Goal: Task Accomplishment & Management: Use online tool/utility

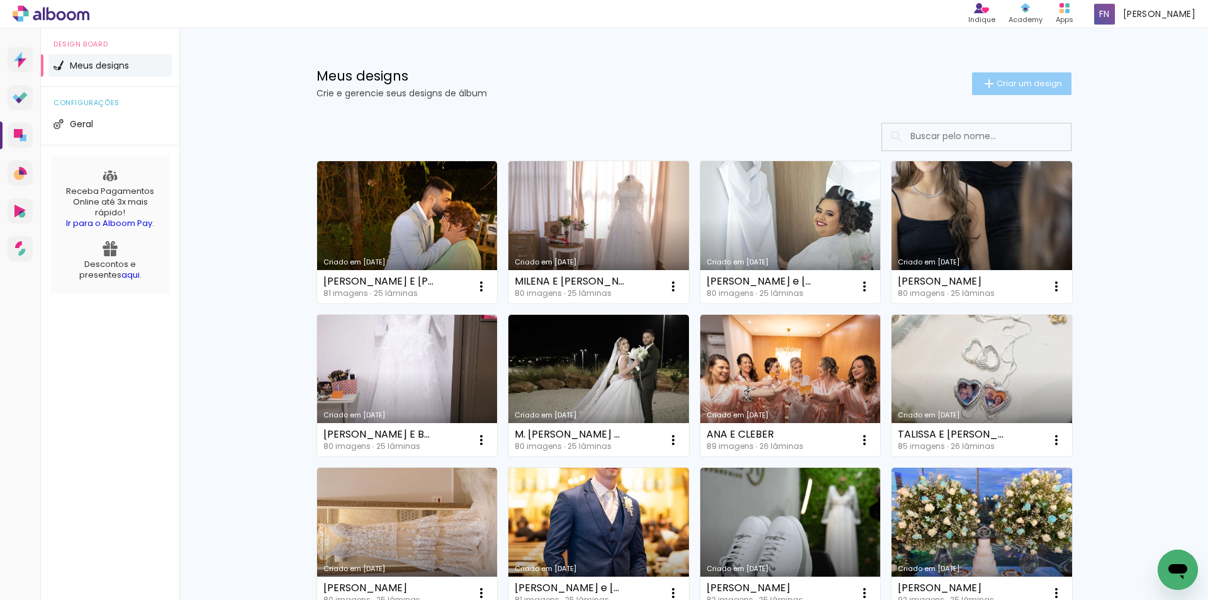
click at [1019, 85] on span "Criar um design" at bounding box center [1029, 83] width 65 height 8
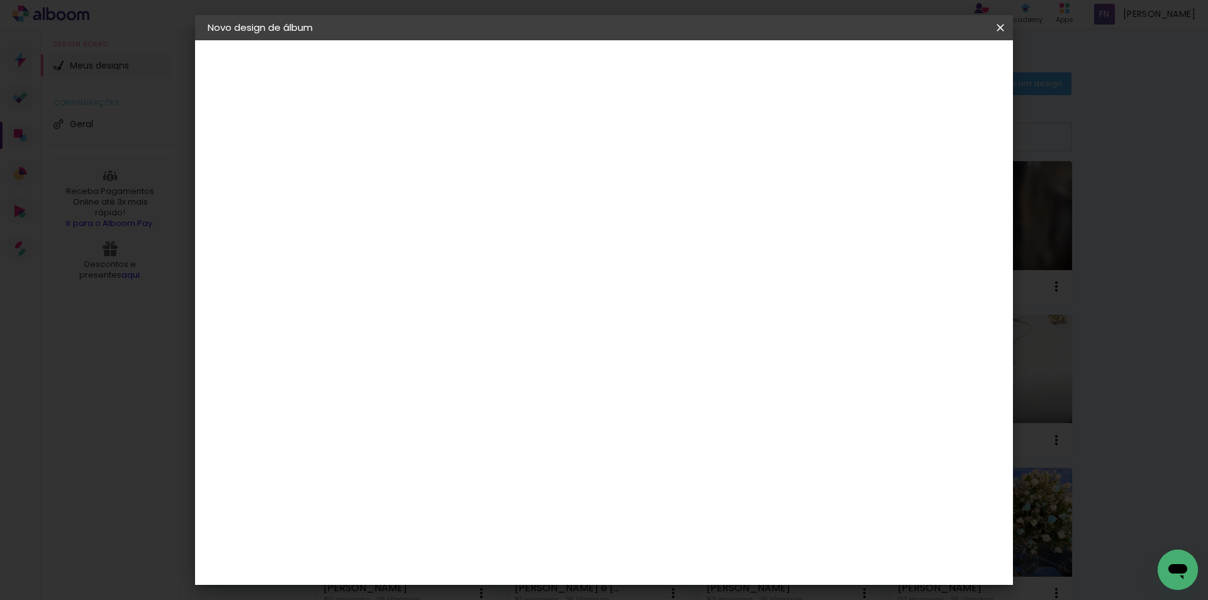
click at [413, 159] on input at bounding box center [413, 169] width 0 height 20
type input "d"
type input "DEBORA E [PERSON_NAME]"
type paper-input "DEBORA E [PERSON_NAME]"
click at [542, 64] on paper-button "Avançar" at bounding box center [512, 66] width 62 height 21
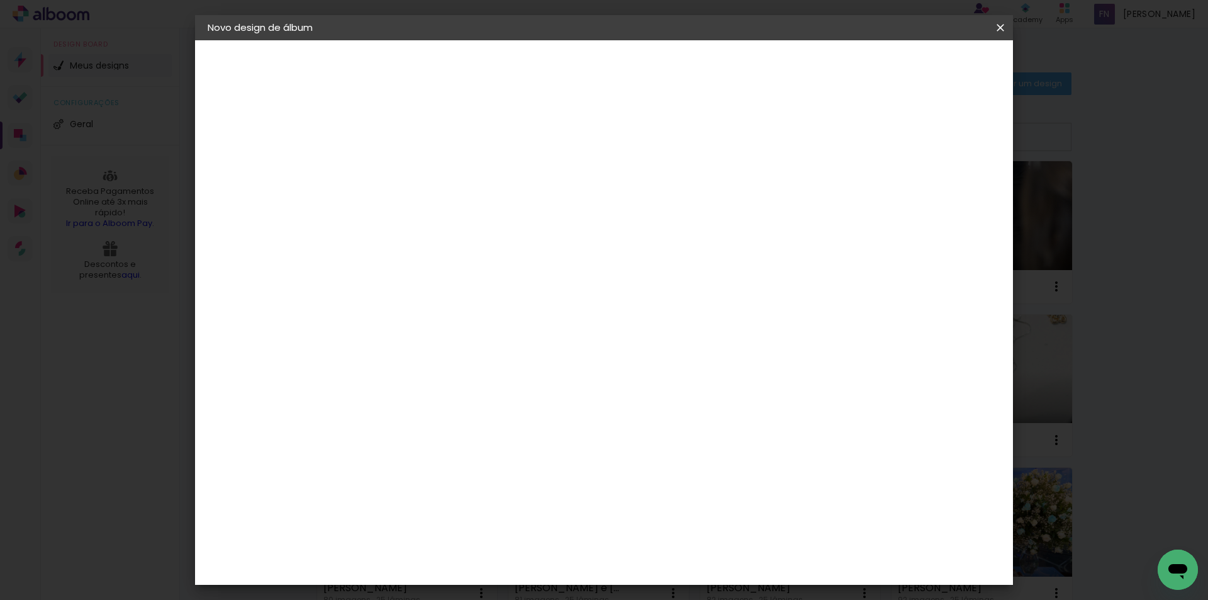
scroll to position [818, 0]
click at [435, 413] on div "Dueto" at bounding box center [420, 418] width 30 height 10
click at [0, 0] on slot "Avançar" at bounding box center [0, 0] width 0 height 0
click at [587, 296] on span "25.4 × 61 cm" at bounding box center [566, 309] width 42 height 26
click at [619, 74] on paper-button "Avançar" at bounding box center [588, 66] width 62 height 21
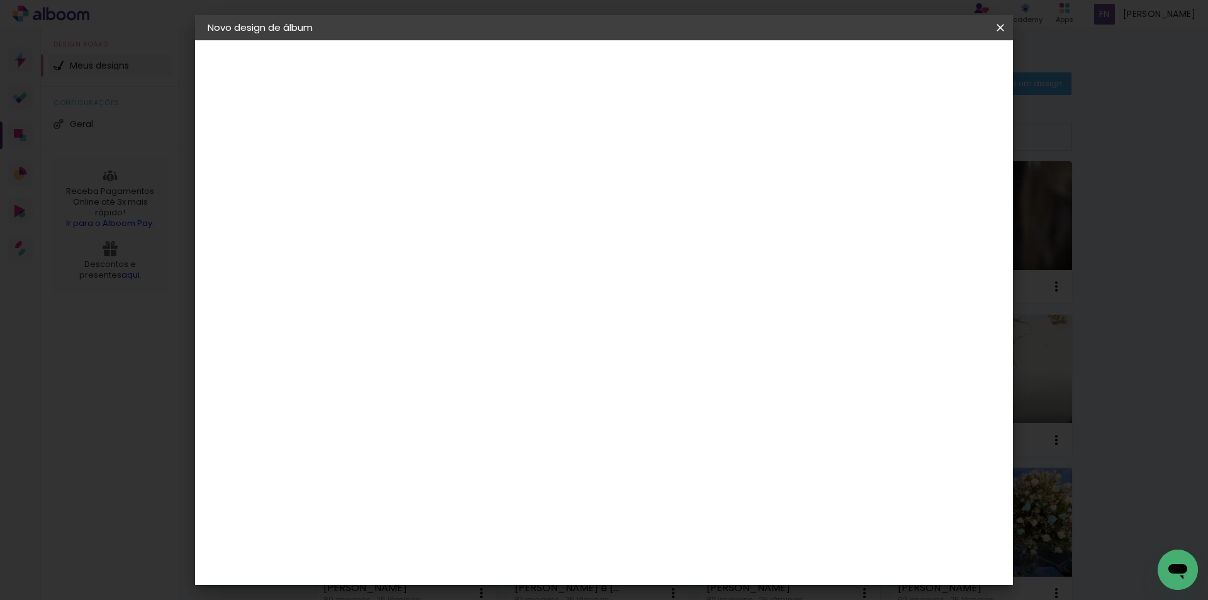
click at [851, 137] on div at bounding box center [844, 135] width 11 height 11
type paper-checkbox "on"
click at [922, 69] on span "Iniciar design" at bounding box center [893, 66] width 57 height 9
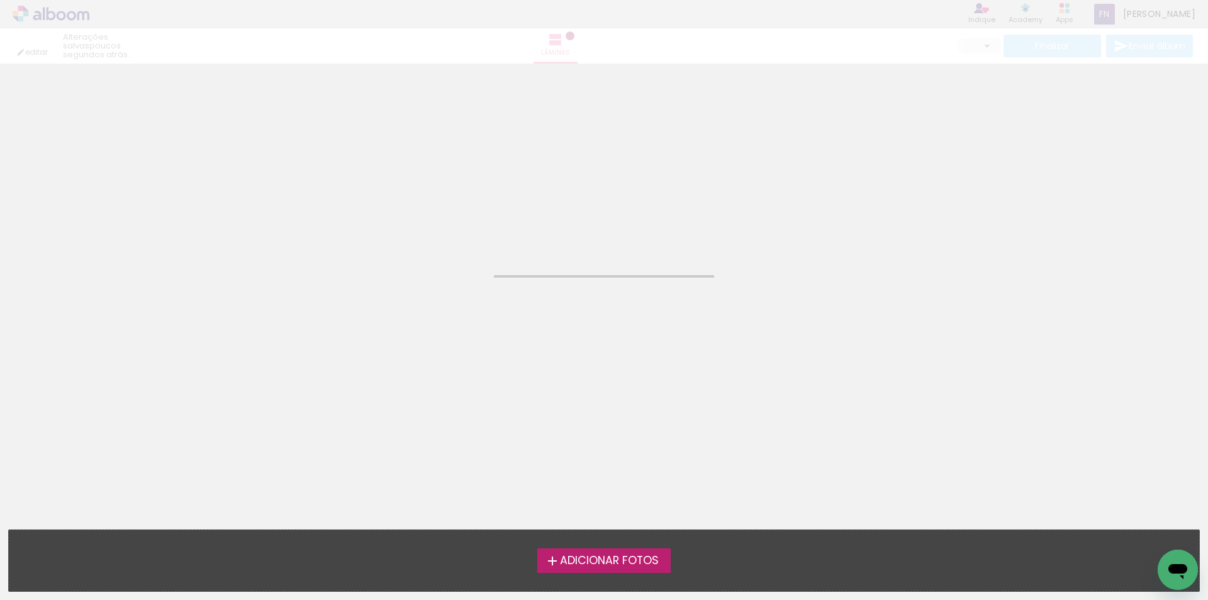
click at [611, 558] on span "Adicionar Fotos" at bounding box center [609, 560] width 99 height 11
click at [0, 0] on input "file" at bounding box center [0, 0] width 0 height 0
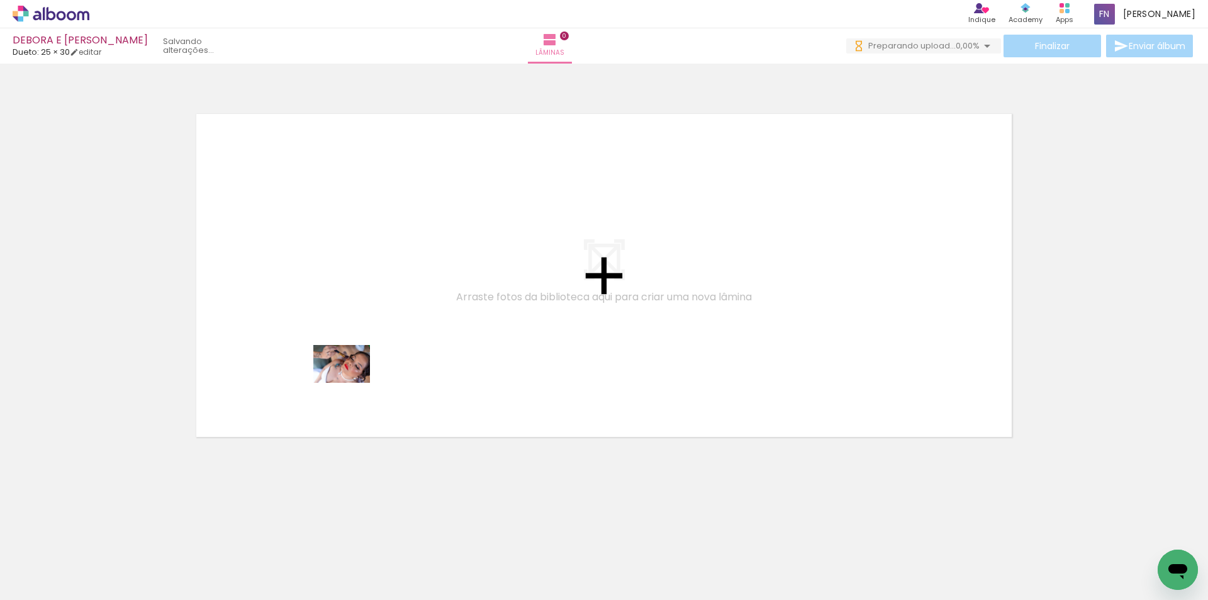
drag, startPoint x: 320, startPoint y: 574, endPoint x: 355, endPoint y: 345, distance: 231.0
click at [355, 345] on quentale-workspace at bounding box center [604, 300] width 1208 height 600
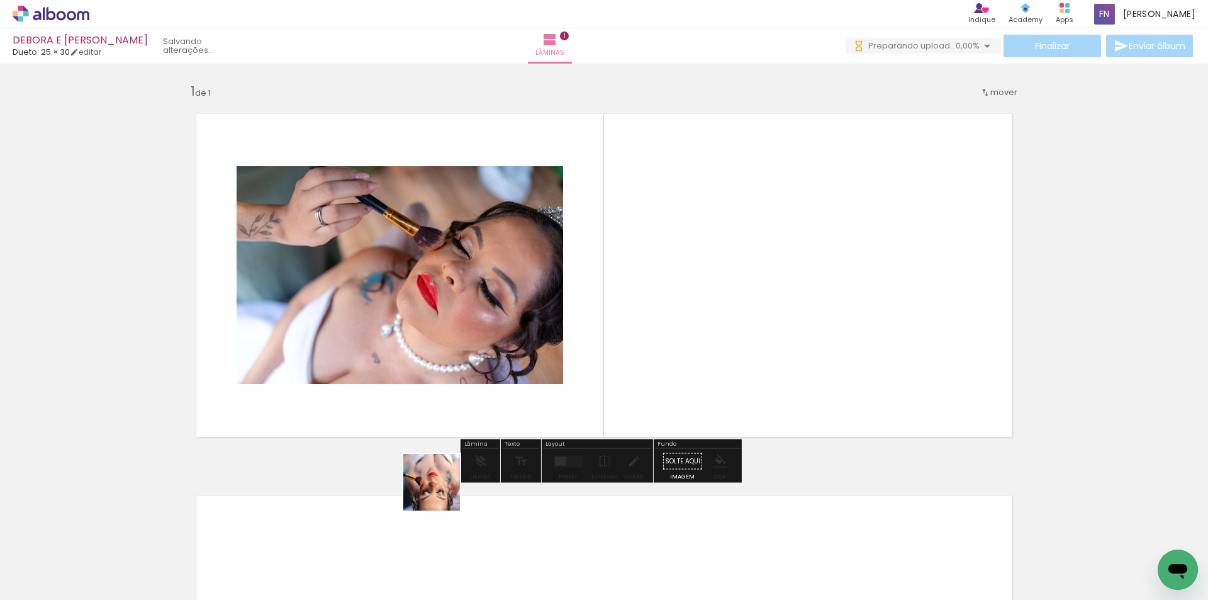
drag, startPoint x: 418, startPoint y: 563, endPoint x: 499, endPoint y: 407, distance: 175.6
click at [499, 407] on quentale-workspace at bounding box center [604, 300] width 1208 height 600
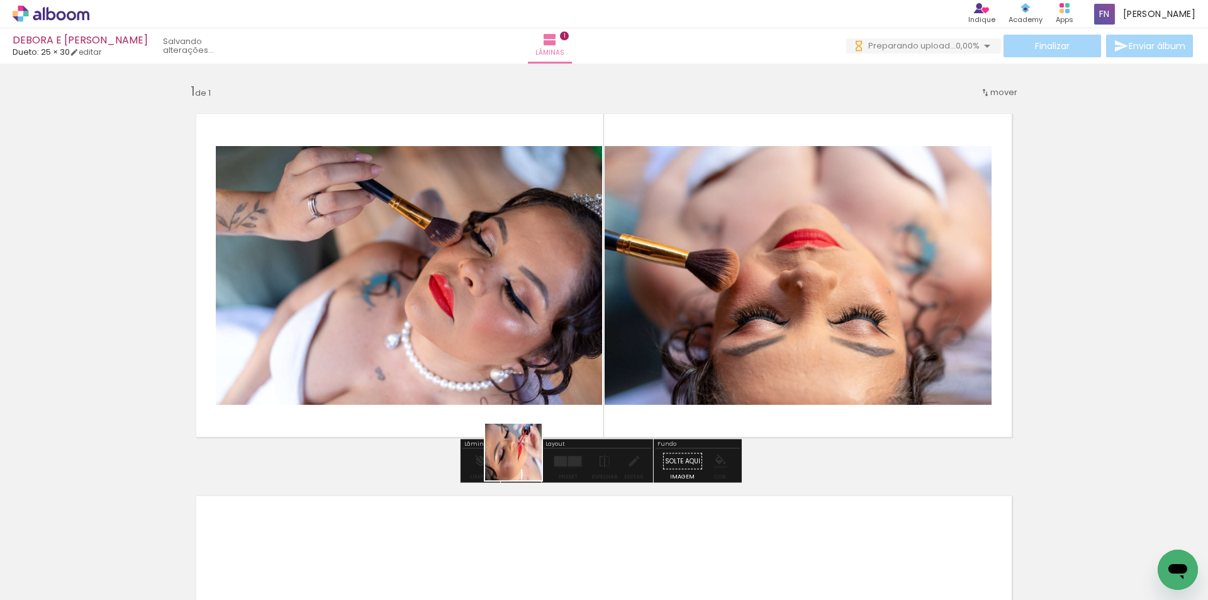
drag, startPoint x: 486, startPoint y: 551, endPoint x: 546, endPoint y: 410, distance: 153.1
click at [549, 394] on quentale-workspace at bounding box center [604, 300] width 1208 height 600
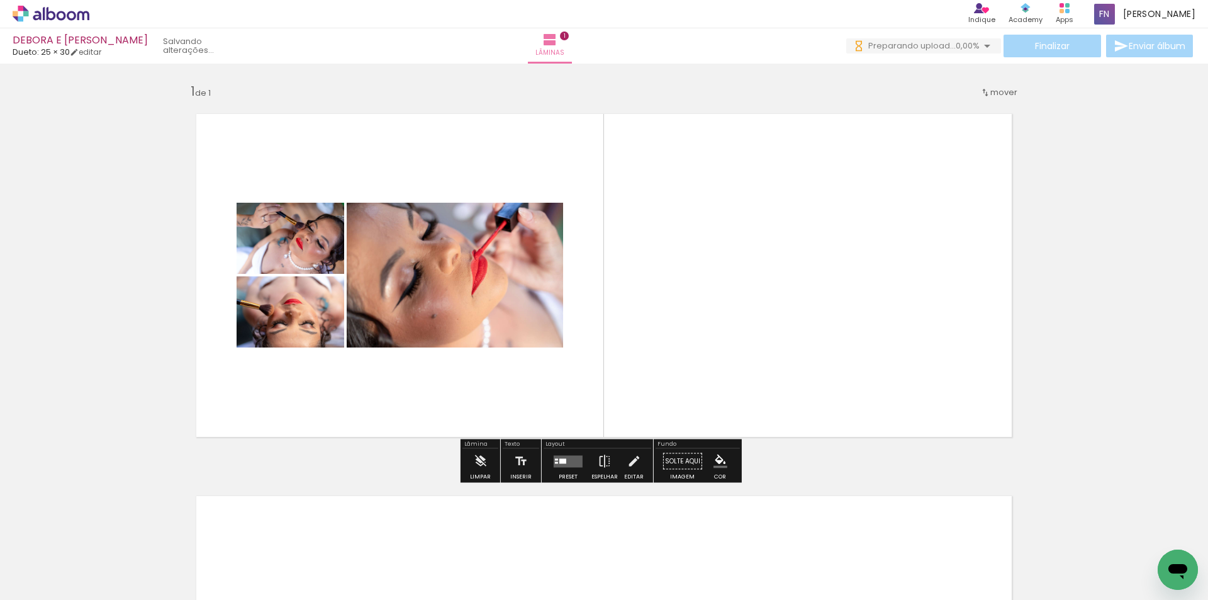
click at [558, 470] on div at bounding box center [568, 461] width 34 height 25
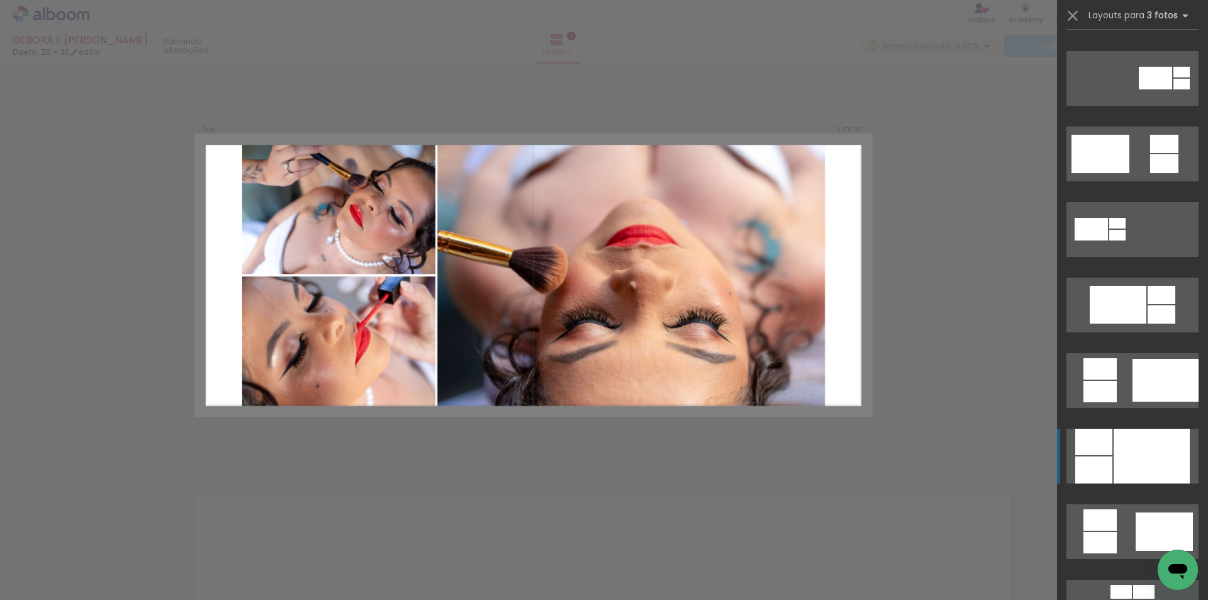
click at [1114, 469] on div at bounding box center [1152, 456] width 76 height 55
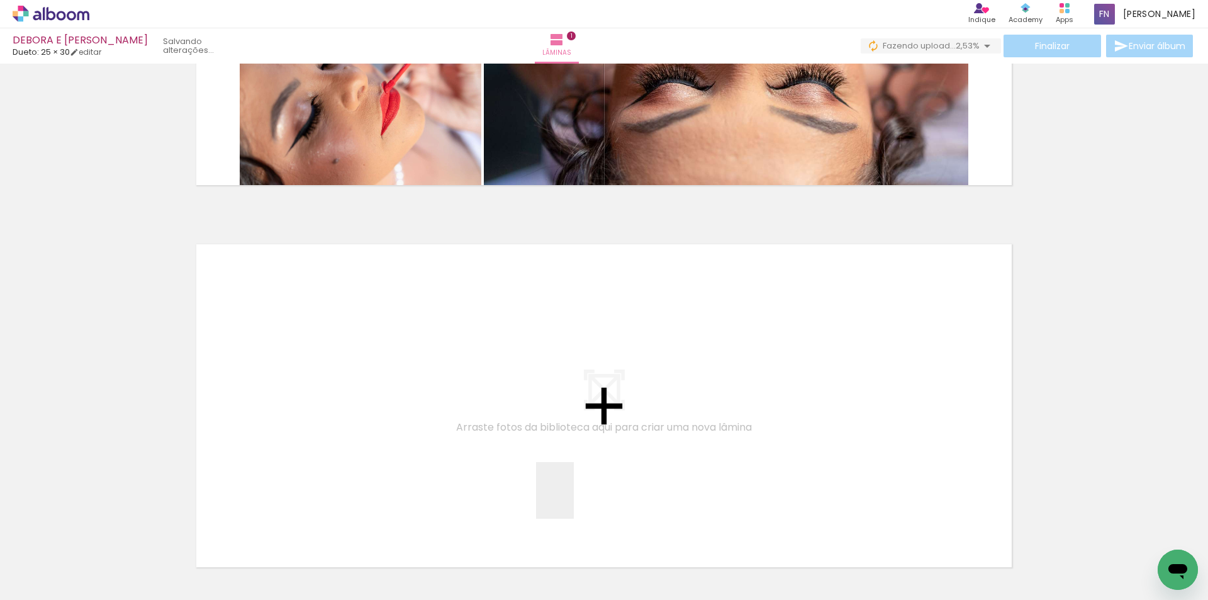
drag, startPoint x: 568, startPoint y: 570, endPoint x: 629, endPoint y: 536, distance: 70.2
click at [584, 441] on quentale-workspace at bounding box center [604, 300] width 1208 height 600
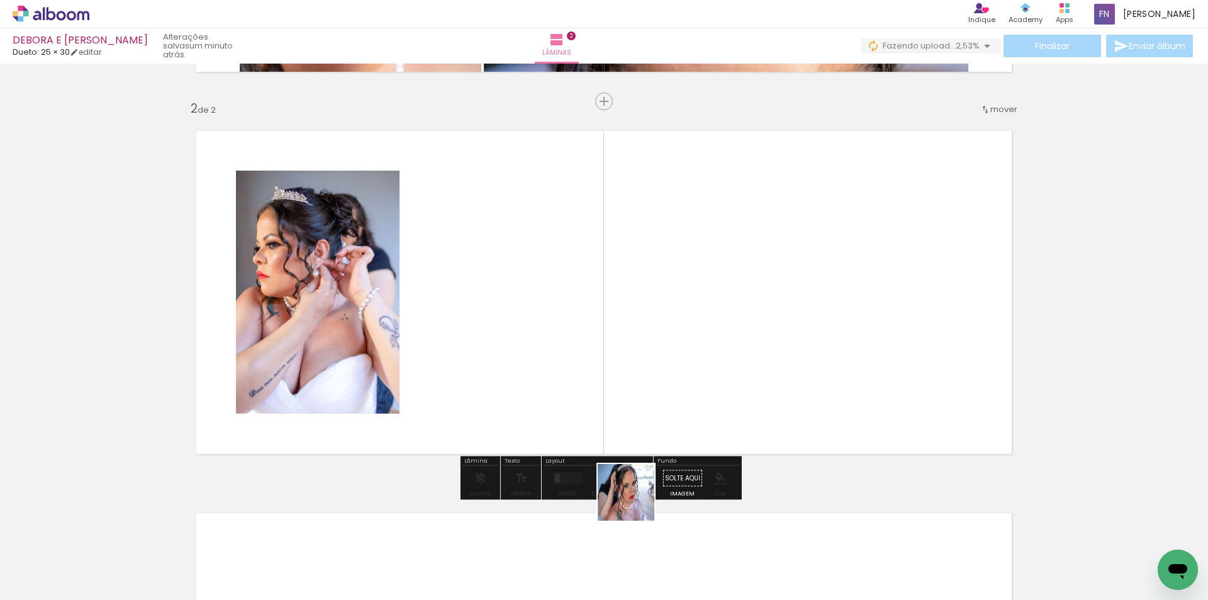
drag, startPoint x: 629, startPoint y: 542, endPoint x: 641, endPoint y: 375, distance: 167.8
click at [641, 375] on quentale-workspace at bounding box center [604, 300] width 1208 height 600
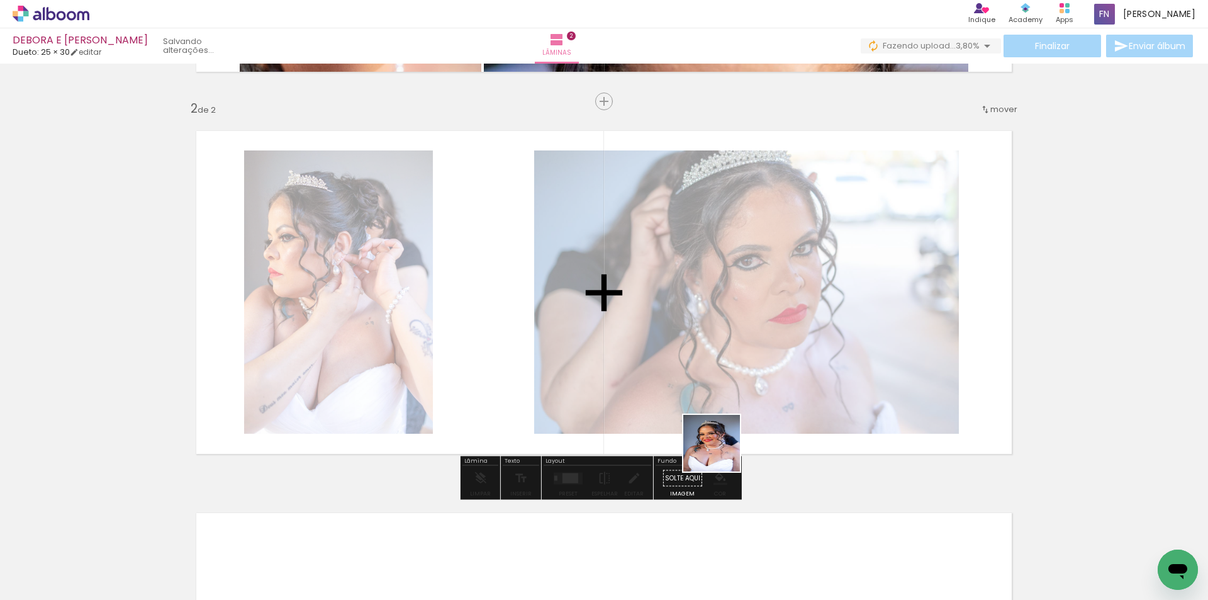
drag, startPoint x: 695, startPoint y: 544, endPoint x: 743, endPoint y: 362, distance: 188.1
click at [741, 357] on quentale-workspace at bounding box center [604, 300] width 1208 height 600
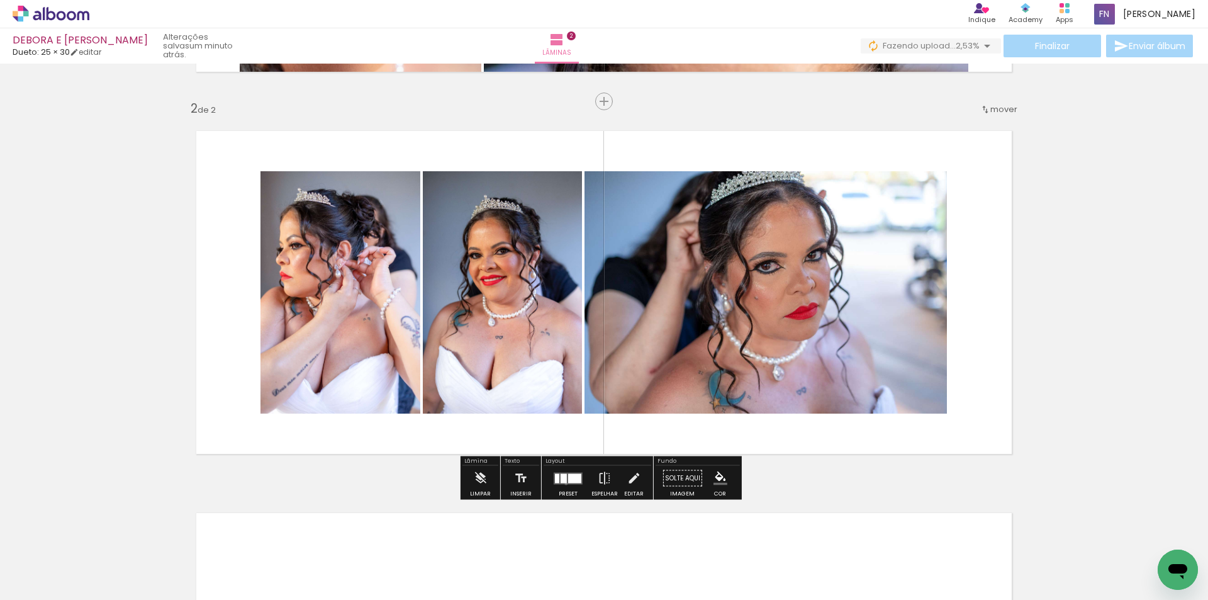
click at [563, 483] on quentale-layouter at bounding box center [568, 478] width 29 height 12
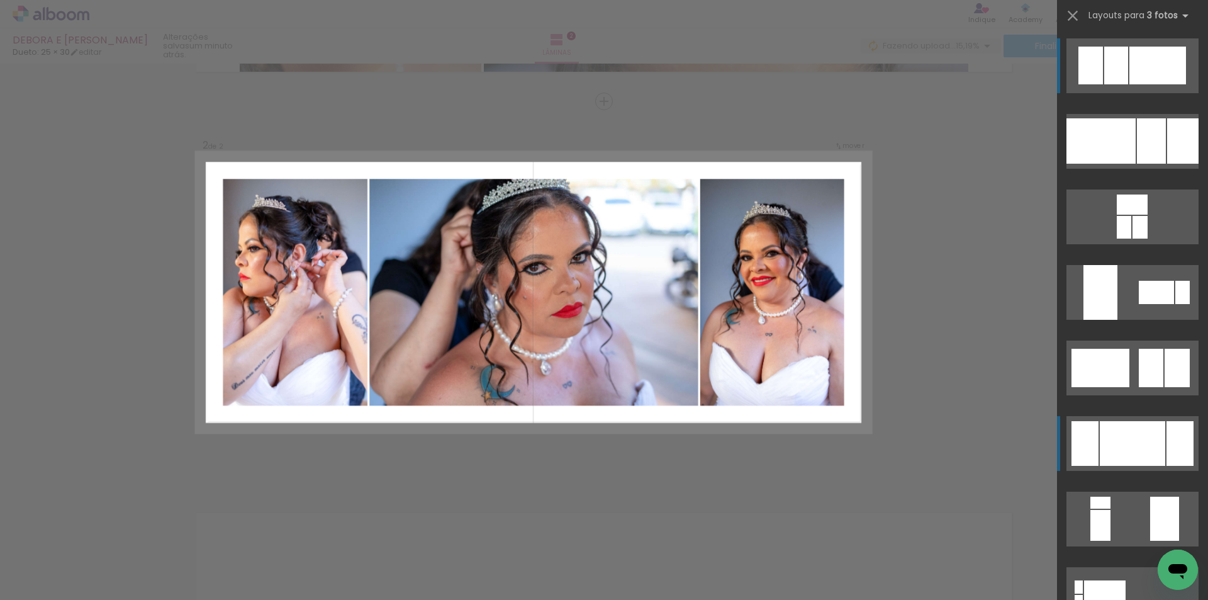
click at [1089, 444] on div at bounding box center [1085, 443] width 27 height 45
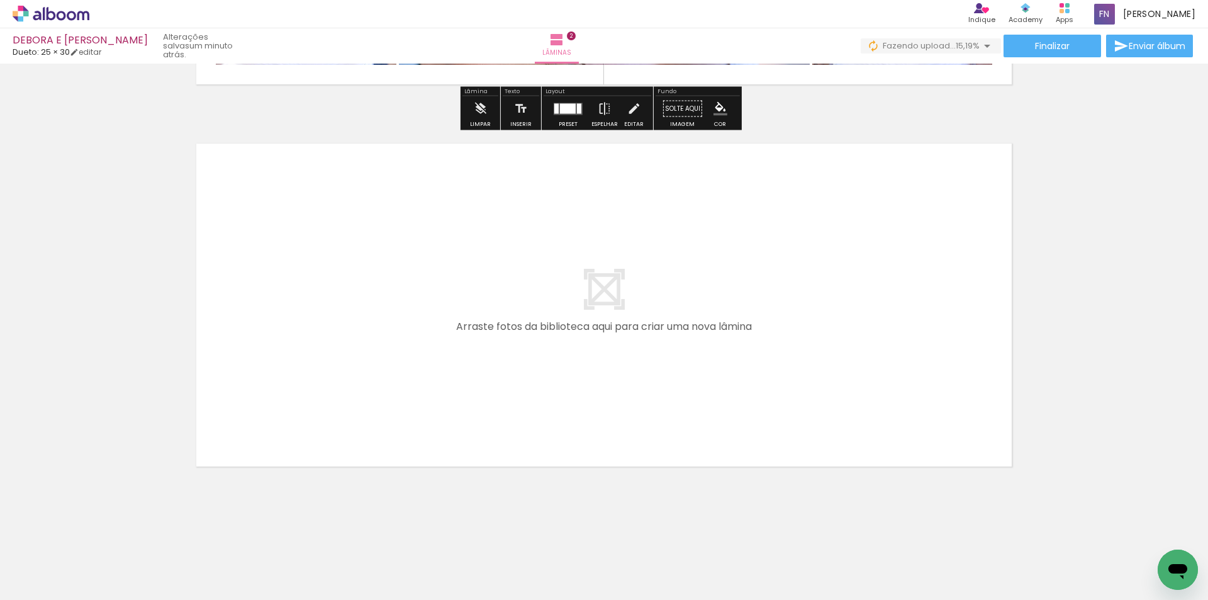
scroll to position [738, 0]
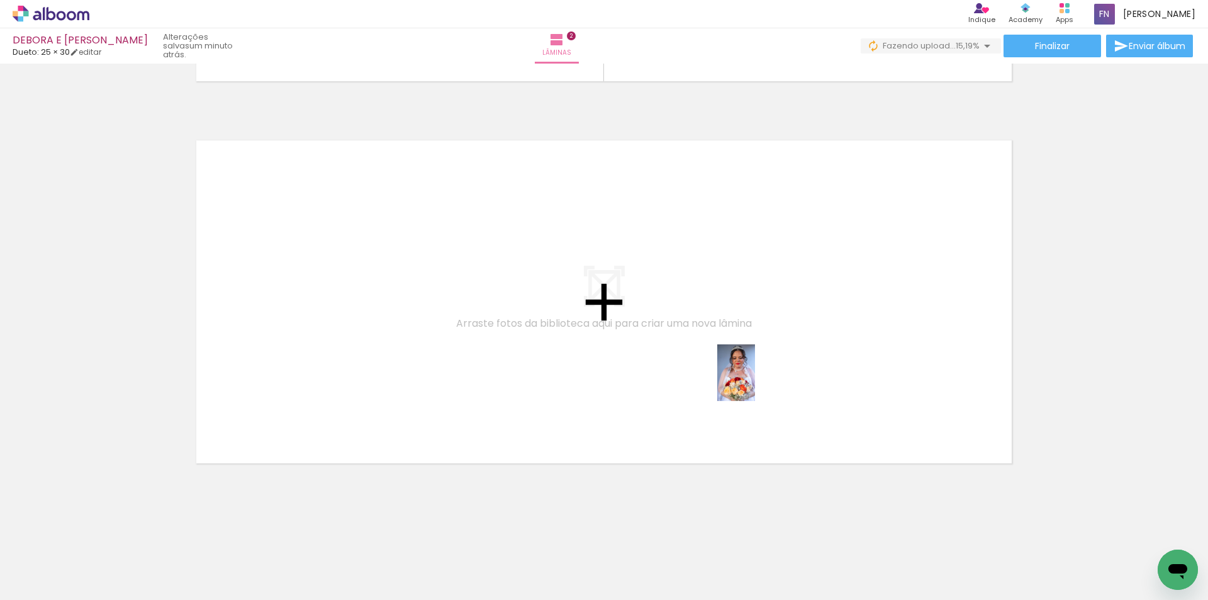
drag, startPoint x: 764, startPoint y: 544, endPoint x: 755, endPoint y: 374, distance: 170.1
click at [755, 374] on quentale-workspace at bounding box center [604, 300] width 1208 height 600
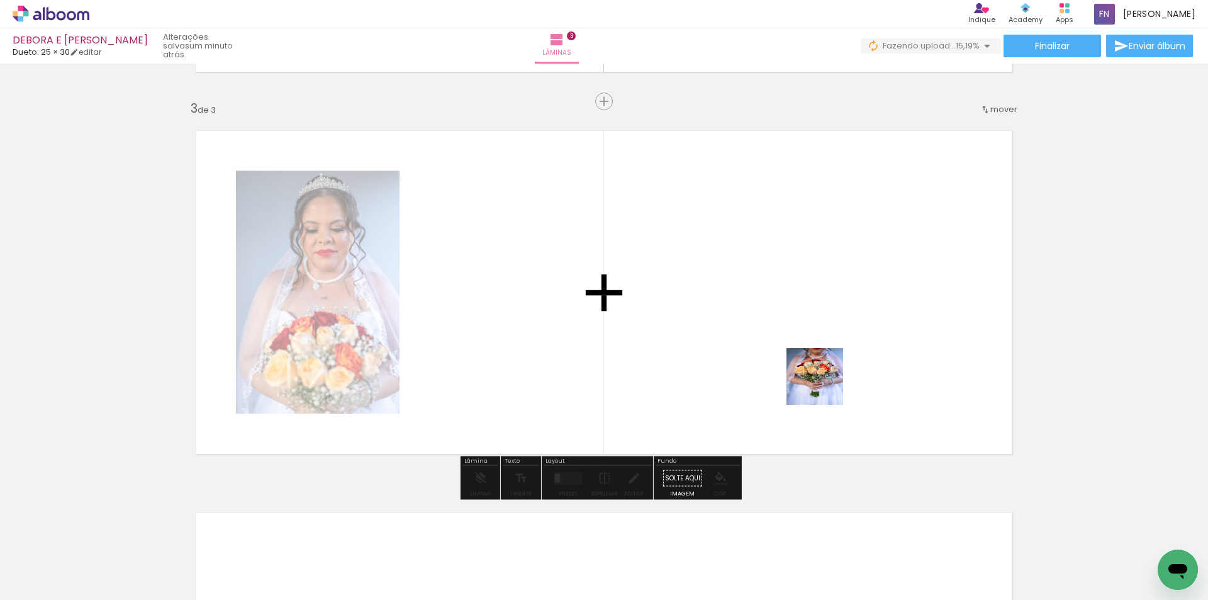
drag, startPoint x: 836, startPoint y: 539, endPoint x: 936, endPoint y: 556, distance: 100.9
click at [817, 344] on quentale-workspace at bounding box center [604, 300] width 1208 height 600
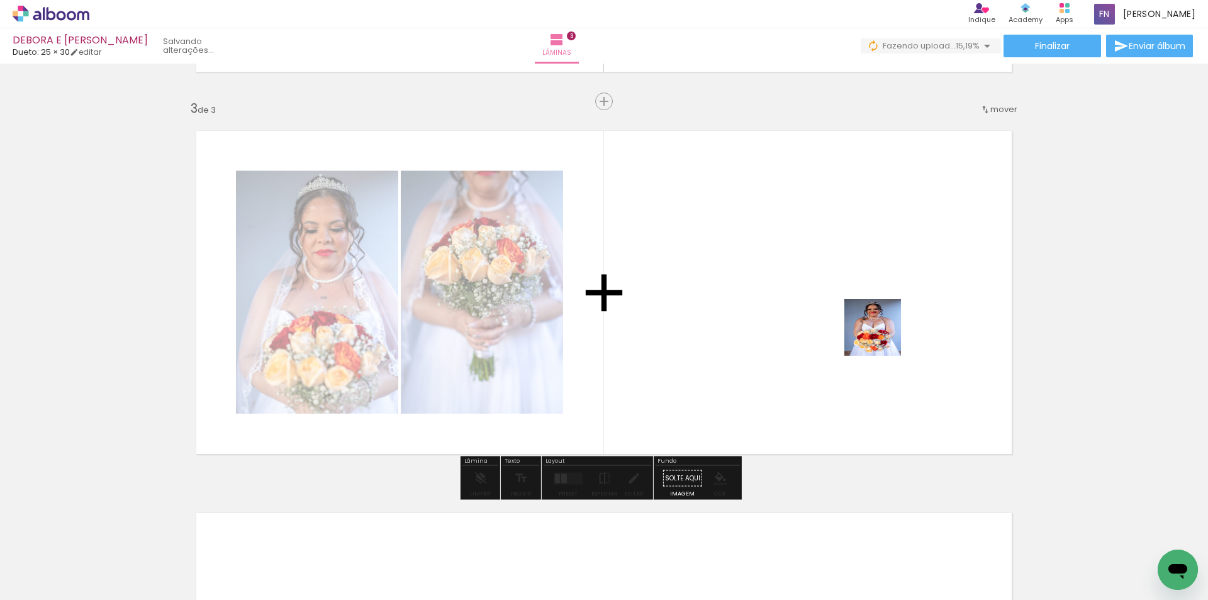
drag, startPoint x: 916, startPoint y: 552, endPoint x: 590, endPoint y: 457, distance: 339.5
click at [882, 335] on quentale-workspace at bounding box center [604, 300] width 1208 height 600
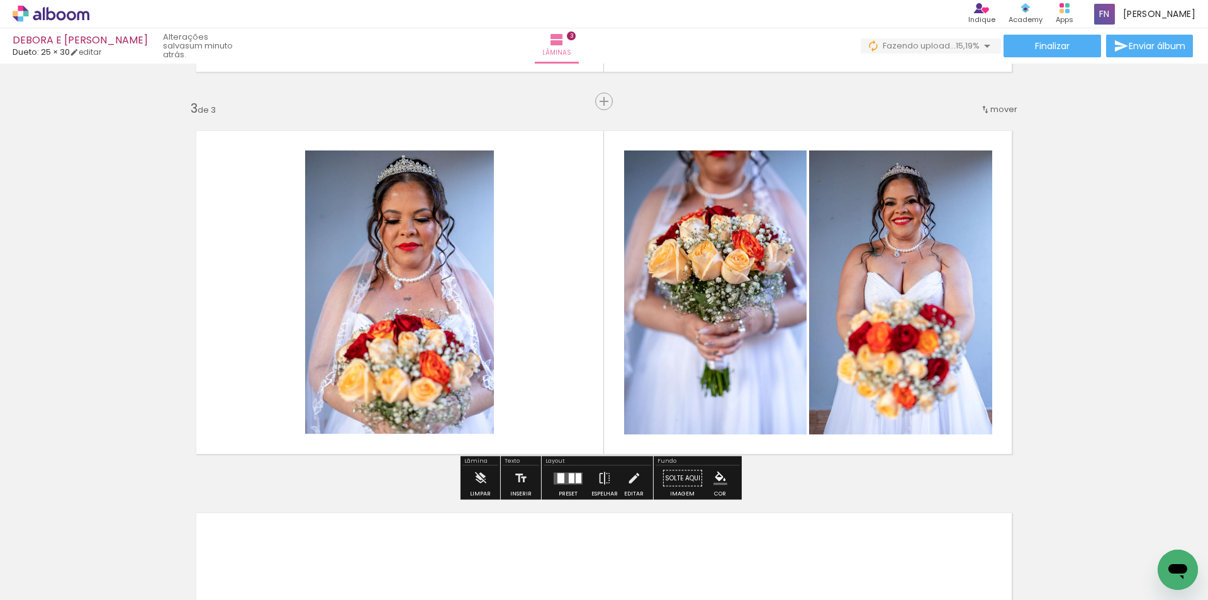
click at [569, 473] on div at bounding box center [572, 478] width 6 height 10
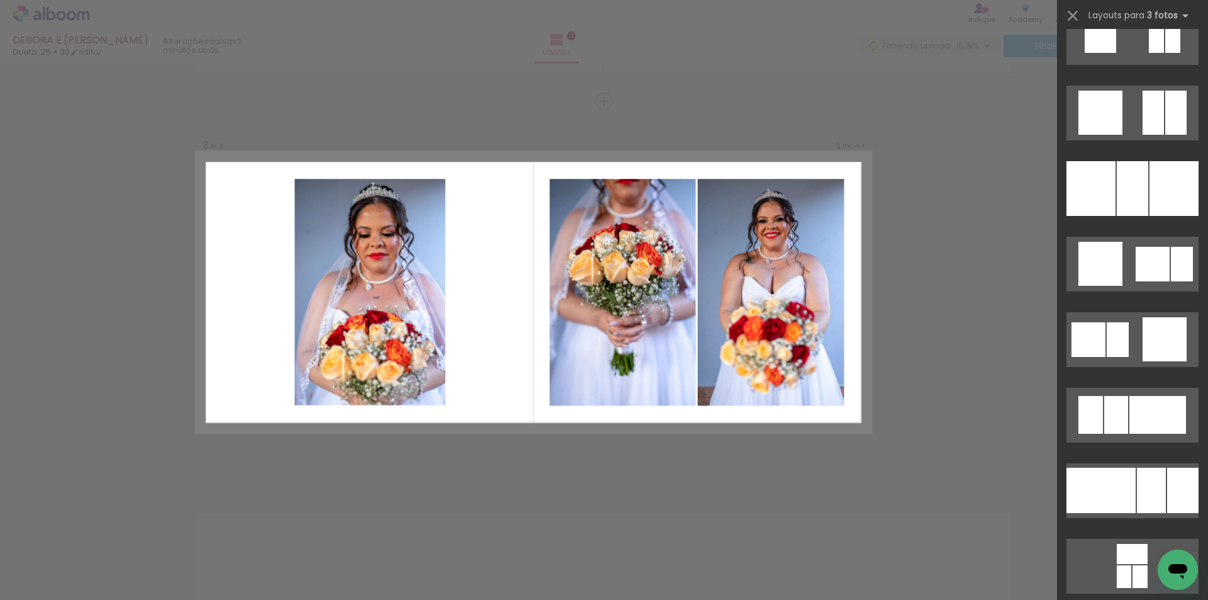
scroll to position [1825, 0]
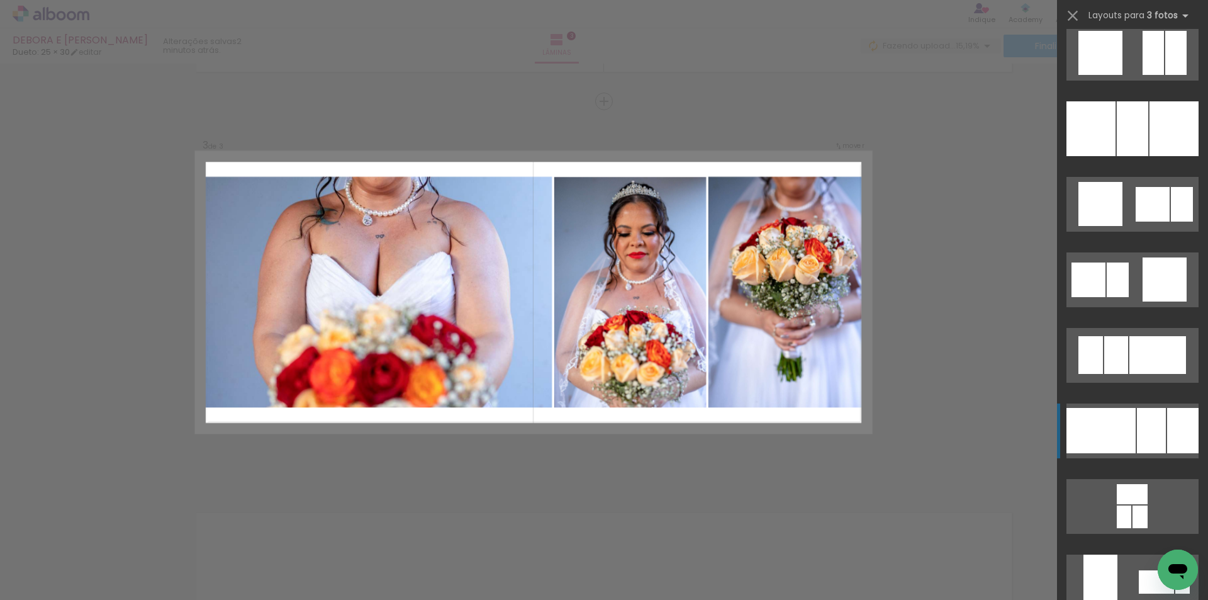
click at [1182, 439] on div at bounding box center [1182, 430] width 31 height 45
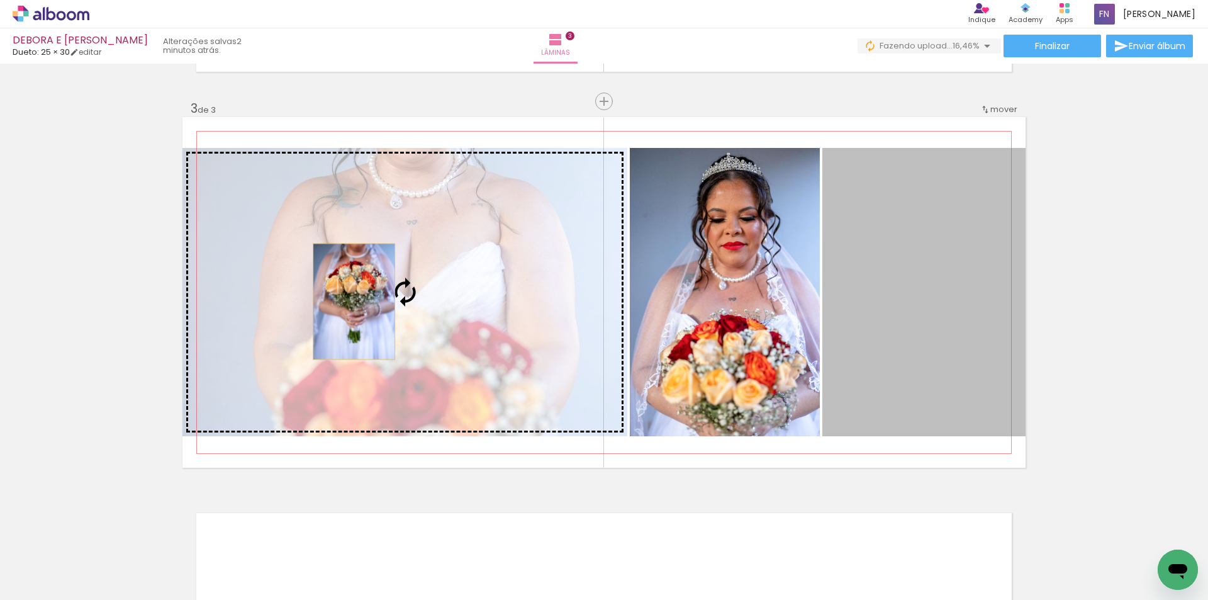
drag, startPoint x: 951, startPoint y: 359, endPoint x: 349, endPoint y: 301, distance: 605.0
click at [0, 0] on slot at bounding box center [0, 0] width 0 height 0
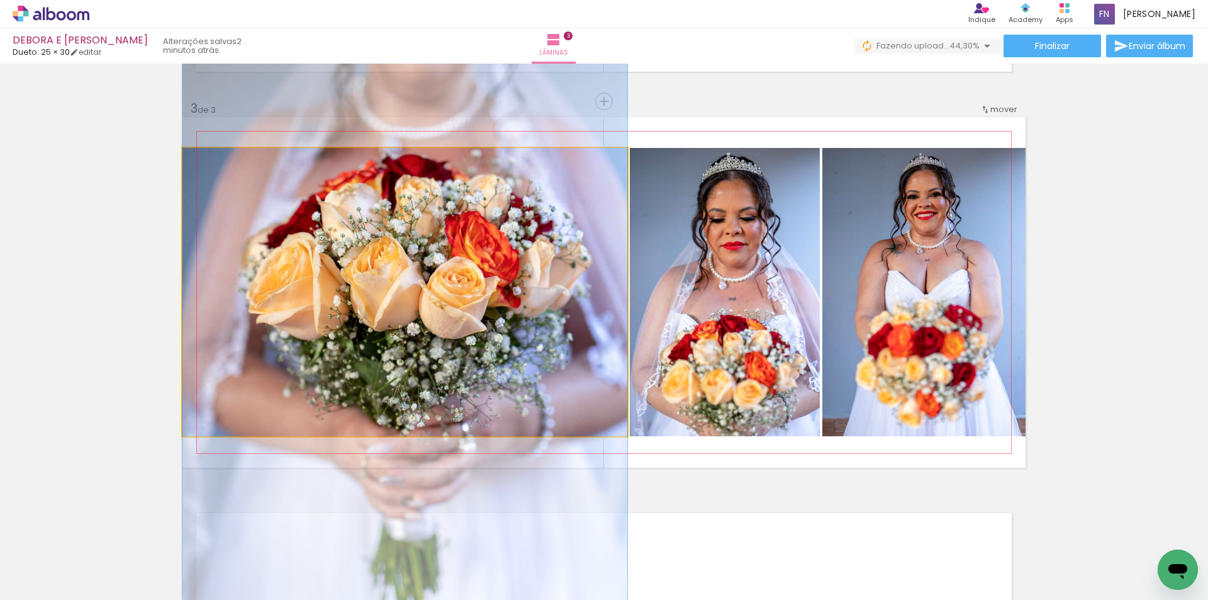
drag, startPoint x: 382, startPoint y: 287, endPoint x: 381, endPoint y: 354, distance: 66.7
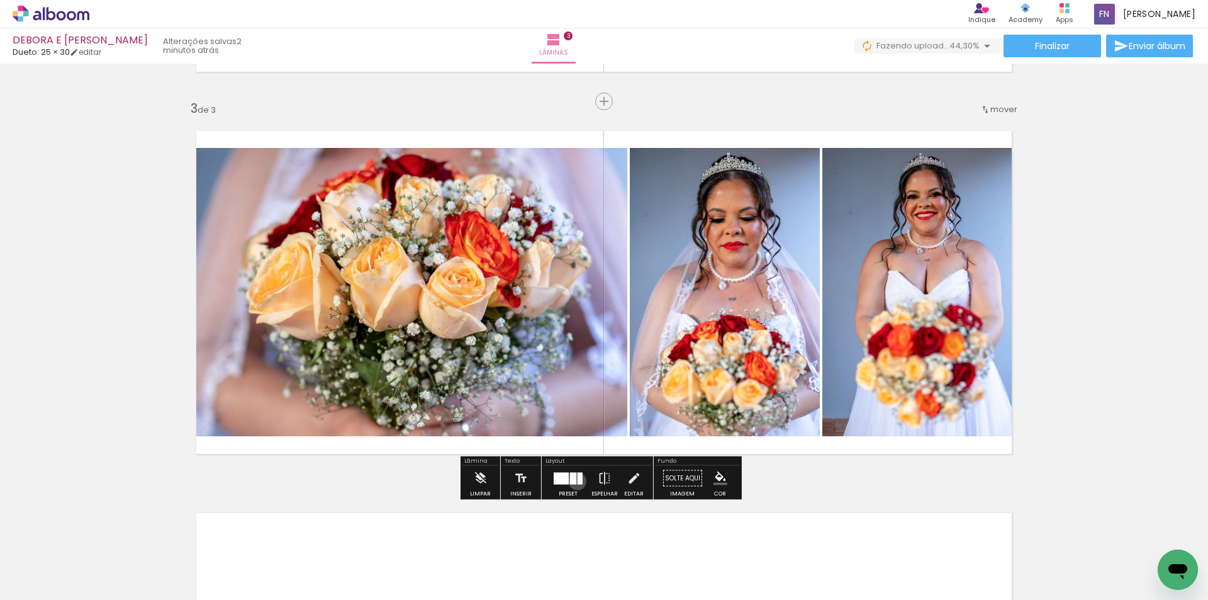
click at [578, 481] on div at bounding box center [580, 478] width 5 height 12
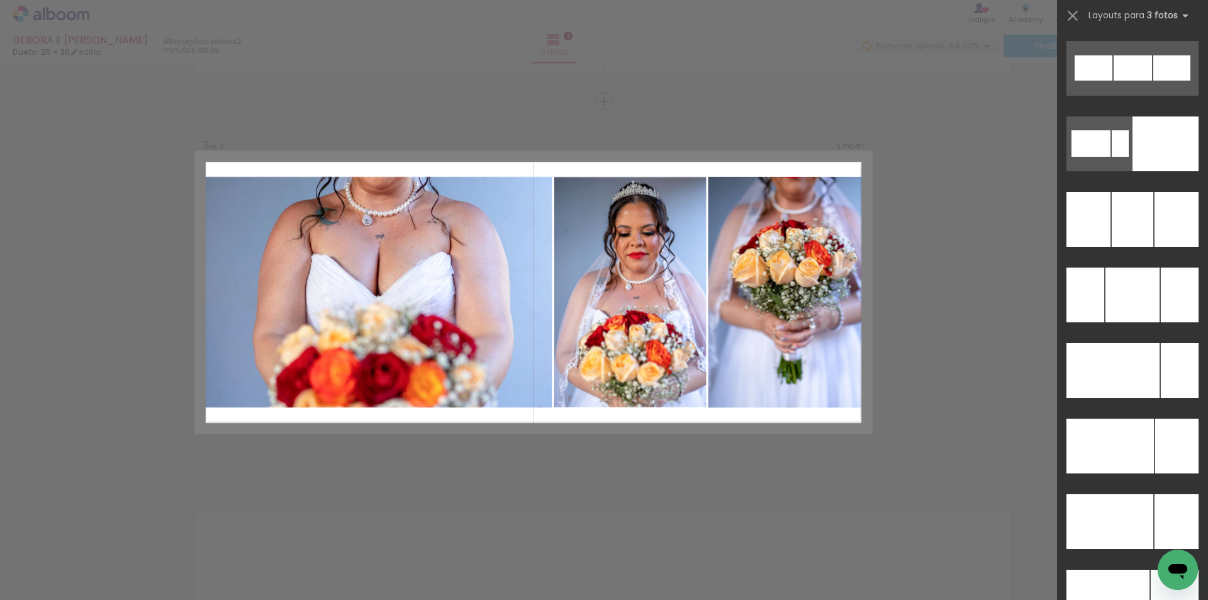
scroll to position [11944, 0]
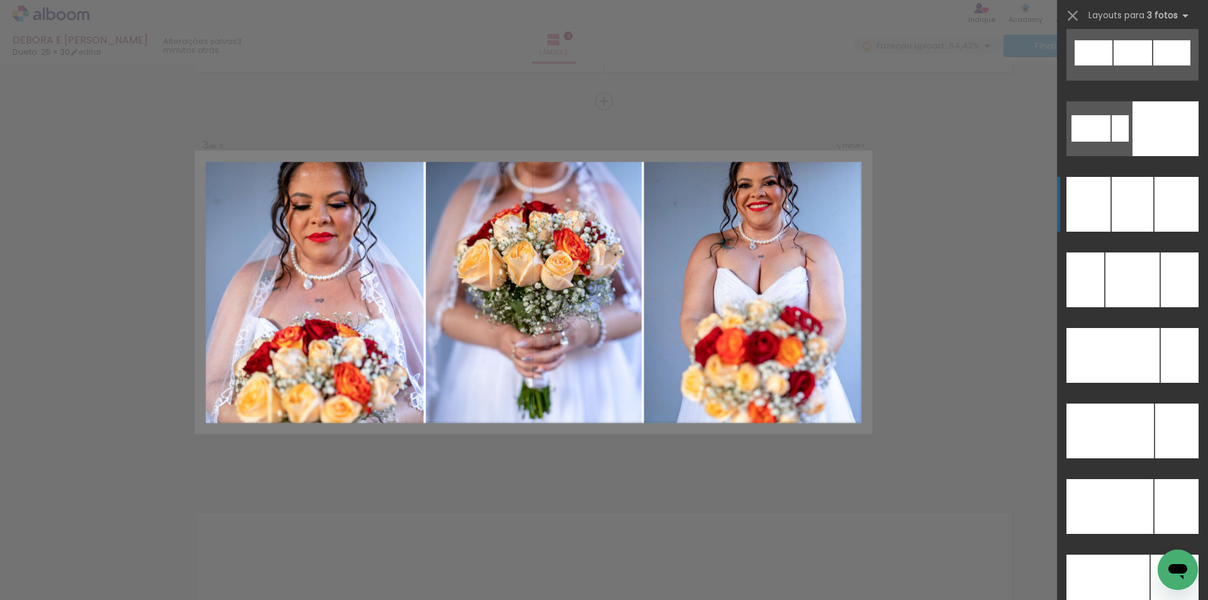
click at [1164, 220] on div at bounding box center [1177, 204] width 44 height 55
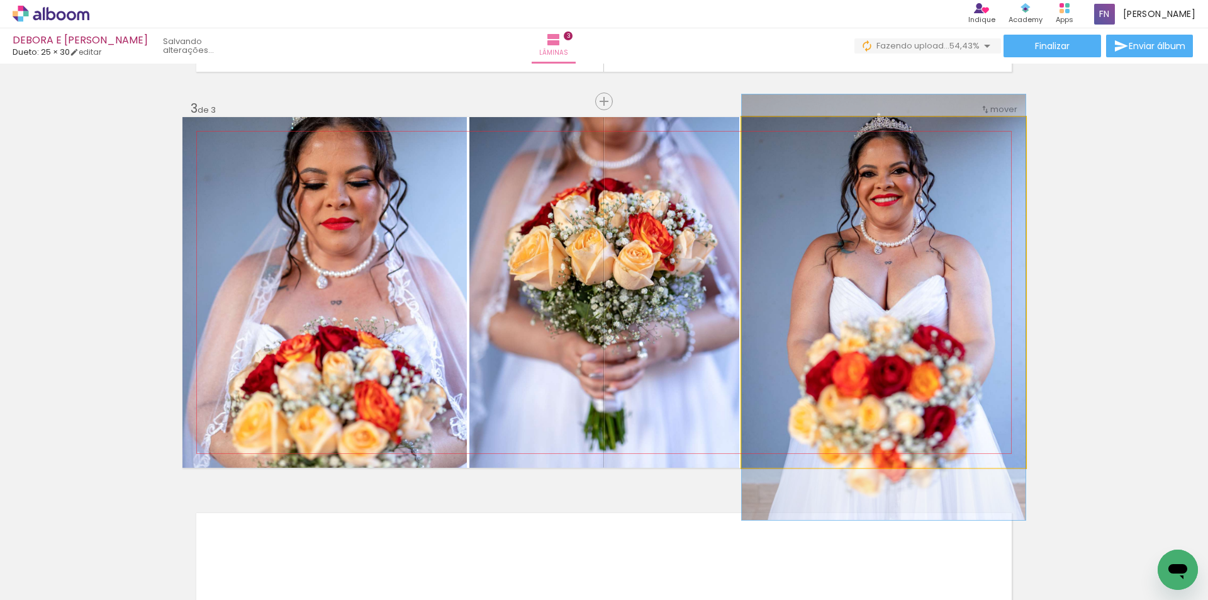
drag, startPoint x: 880, startPoint y: 220, endPoint x: 880, endPoint y: 235, distance: 15.1
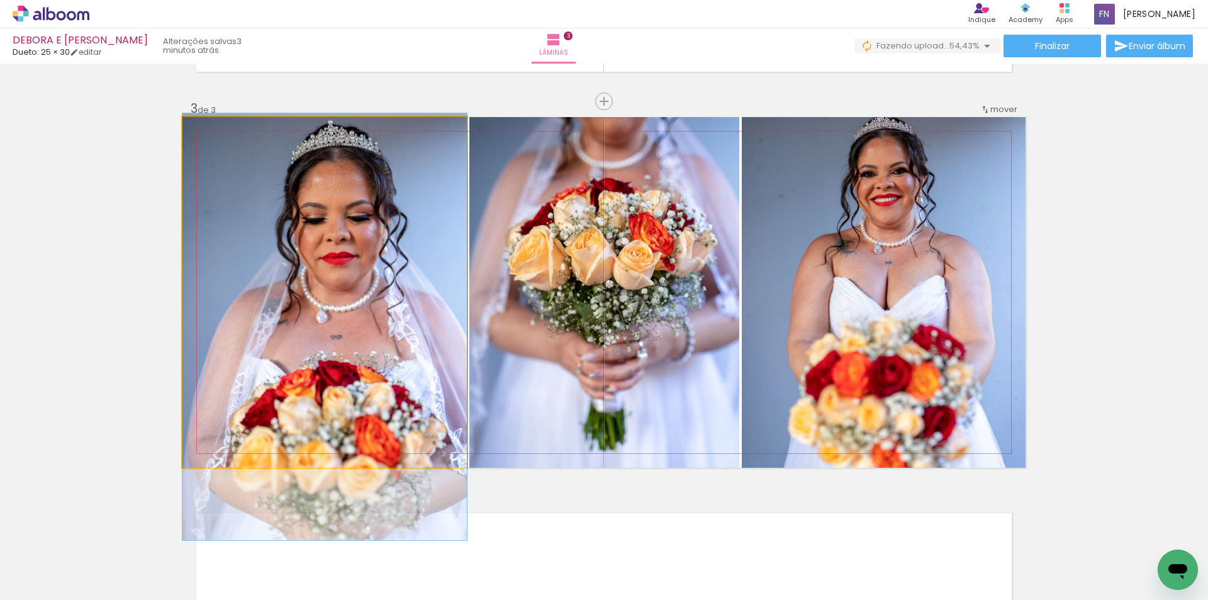
drag, startPoint x: 364, startPoint y: 278, endPoint x: 361, endPoint y: 312, distance: 34.8
click at [401, 308] on quentale-photo at bounding box center [324, 292] width 284 height 351
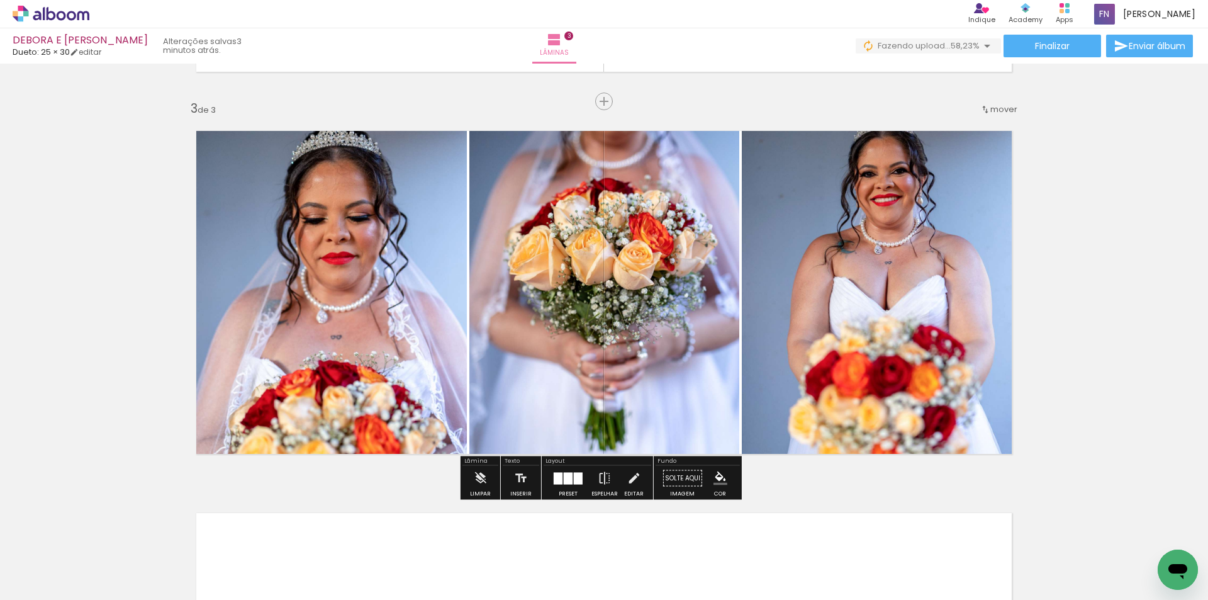
click at [564, 485] on div at bounding box center [568, 478] width 34 height 25
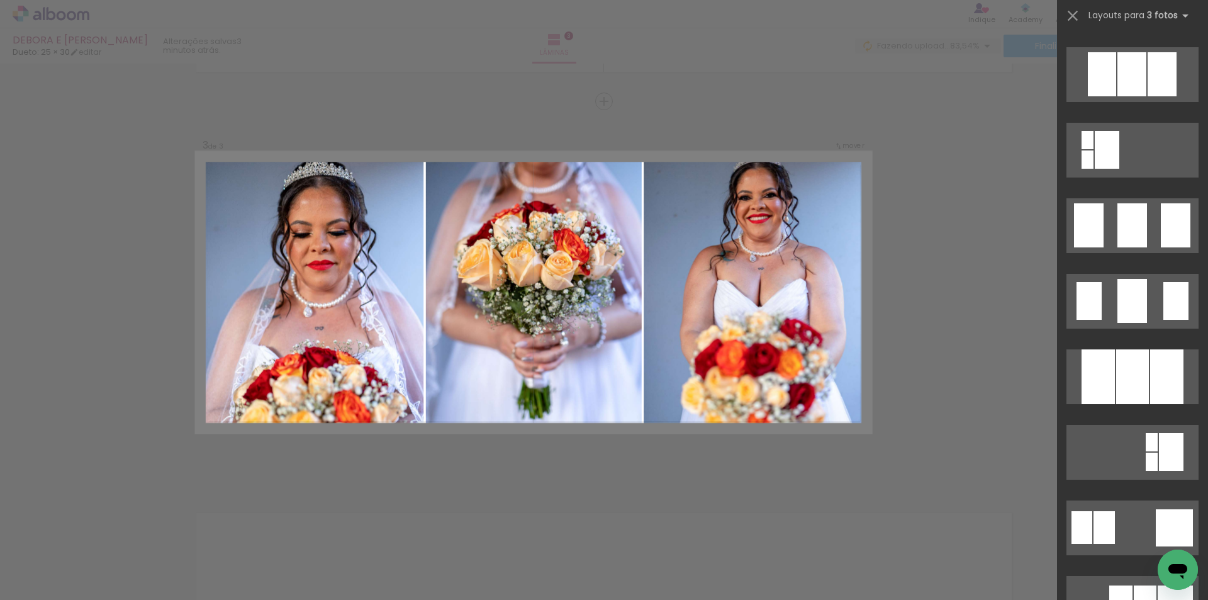
scroll to position [881, 0]
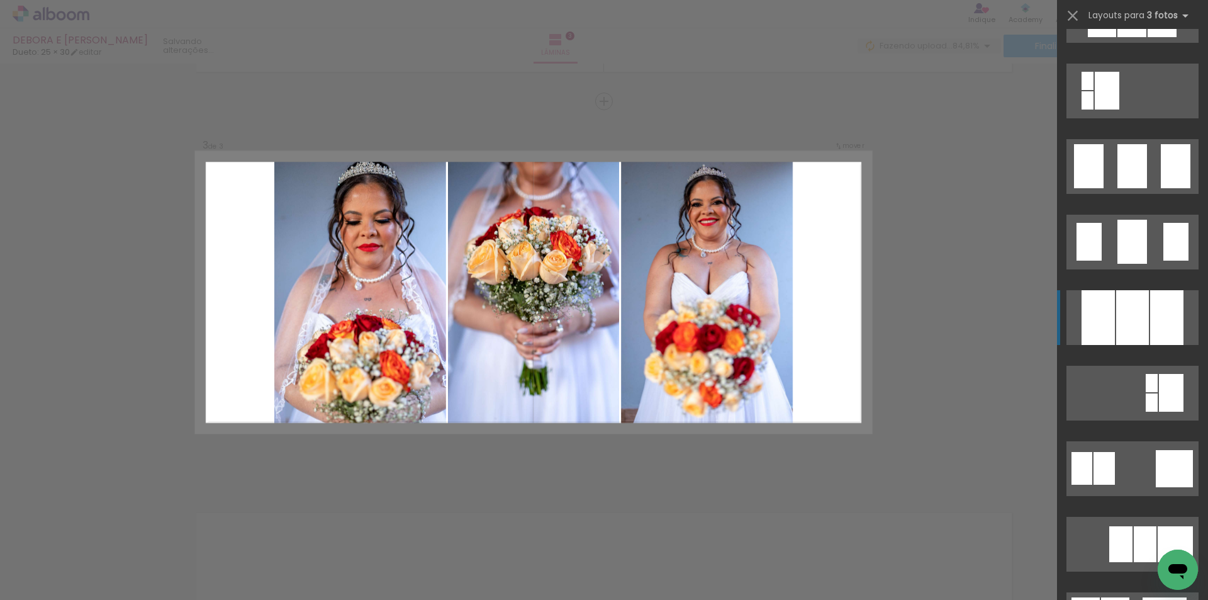
click at [1174, 307] on div at bounding box center [1166, 317] width 33 height 55
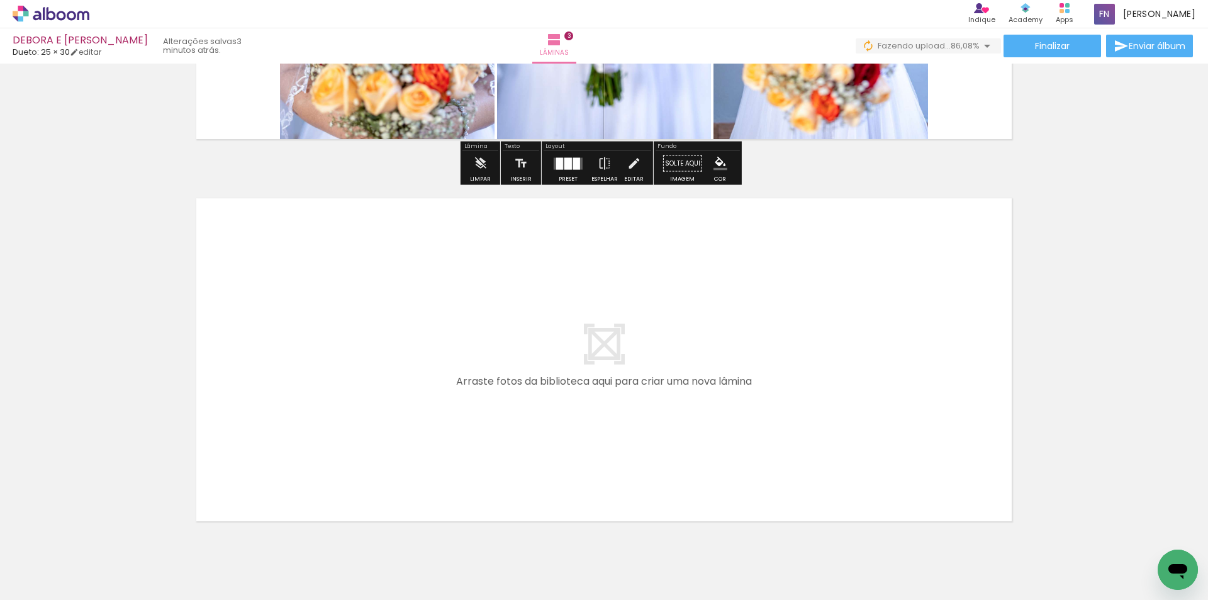
scroll to position [1120, 0]
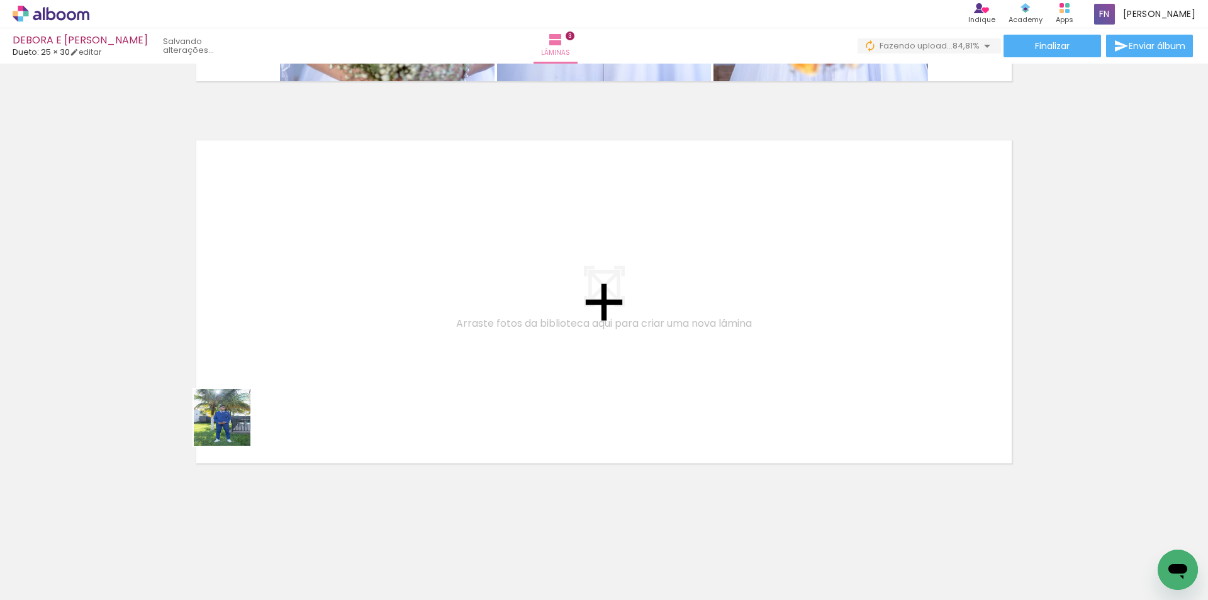
drag, startPoint x: 137, startPoint y: 561, endPoint x: 283, endPoint y: 374, distance: 237.6
click at [283, 374] on quentale-workspace at bounding box center [604, 300] width 1208 height 600
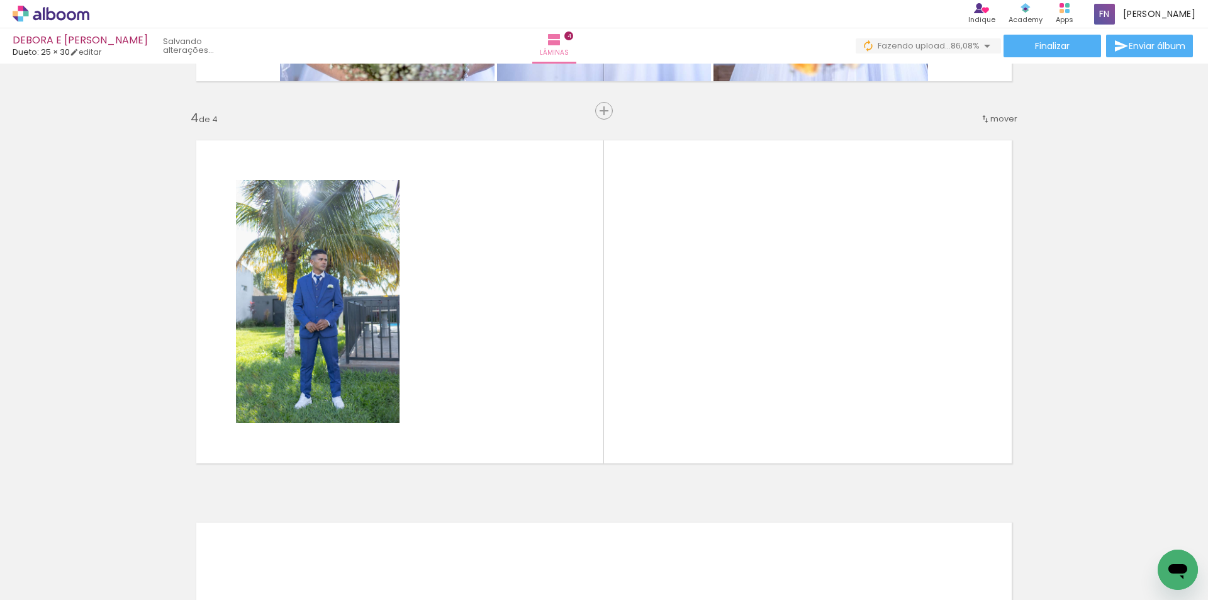
scroll to position [1129, 0]
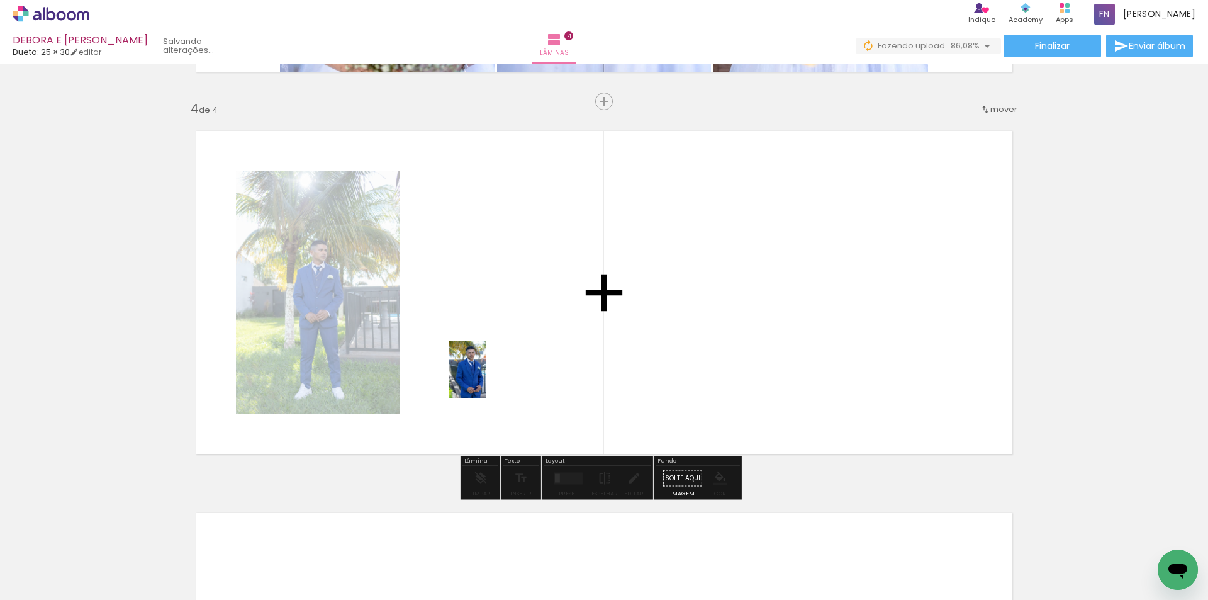
drag, startPoint x: 209, startPoint y: 537, endPoint x: 486, endPoint y: 379, distance: 319.3
click at [486, 379] on quentale-workspace at bounding box center [604, 300] width 1208 height 600
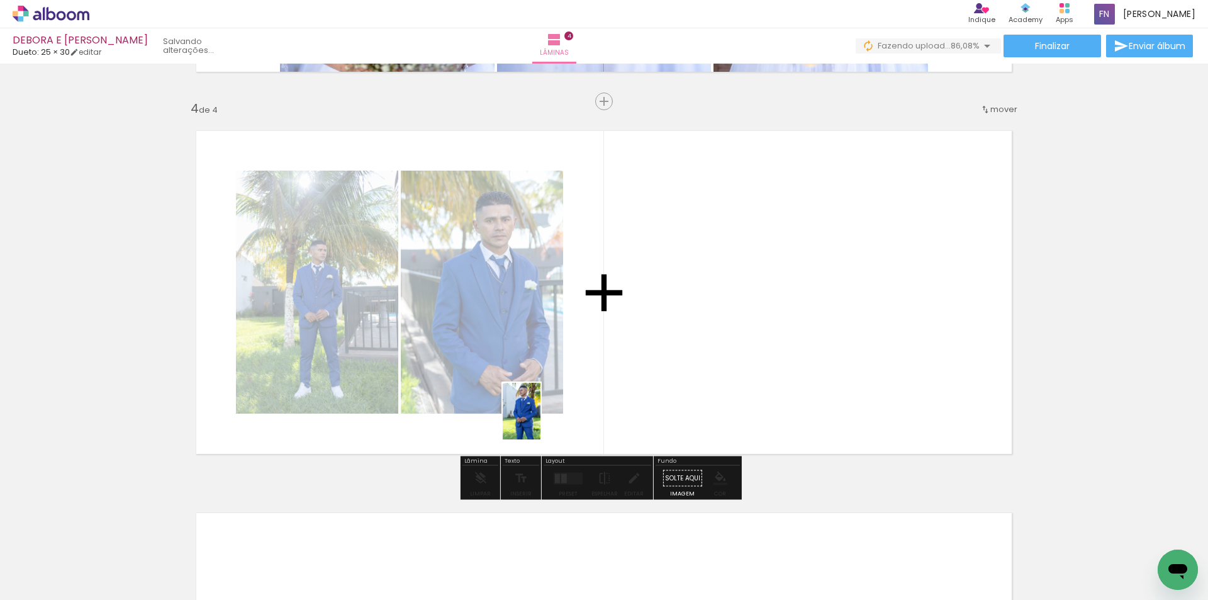
drag, startPoint x: 270, startPoint y: 552, endPoint x: 712, endPoint y: 310, distance: 504.4
click at [712, 310] on quentale-workspace at bounding box center [604, 300] width 1208 height 600
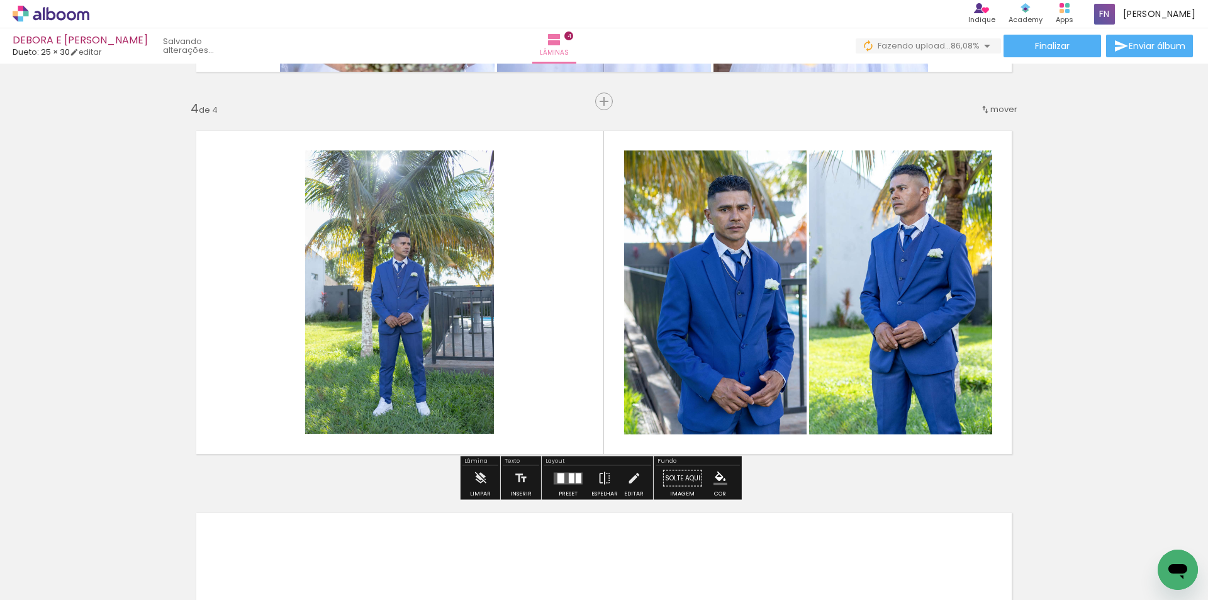
click at [561, 481] on div at bounding box center [561, 478] width 7 height 10
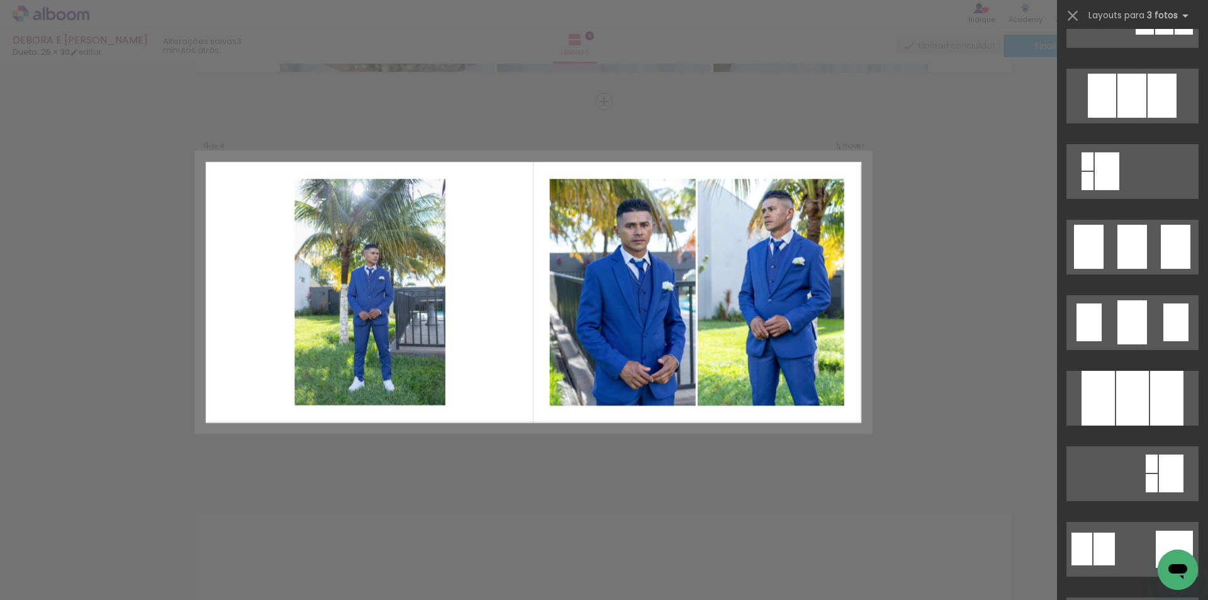
scroll to position [881, 0]
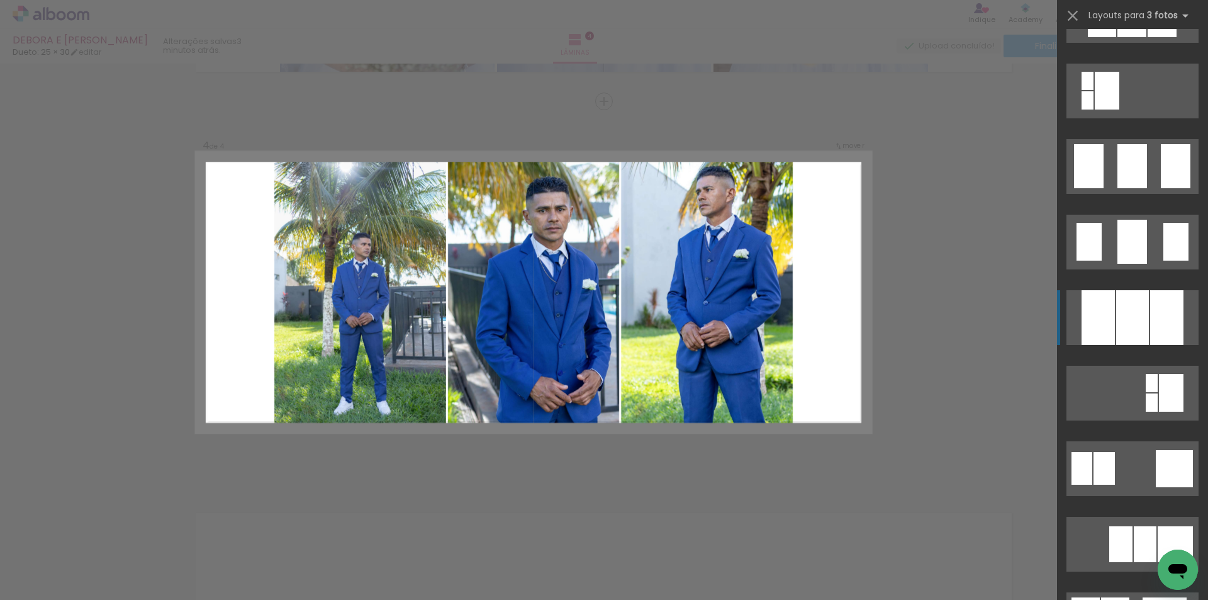
click at [1158, 334] on div at bounding box center [1166, 317] width 33 height 55
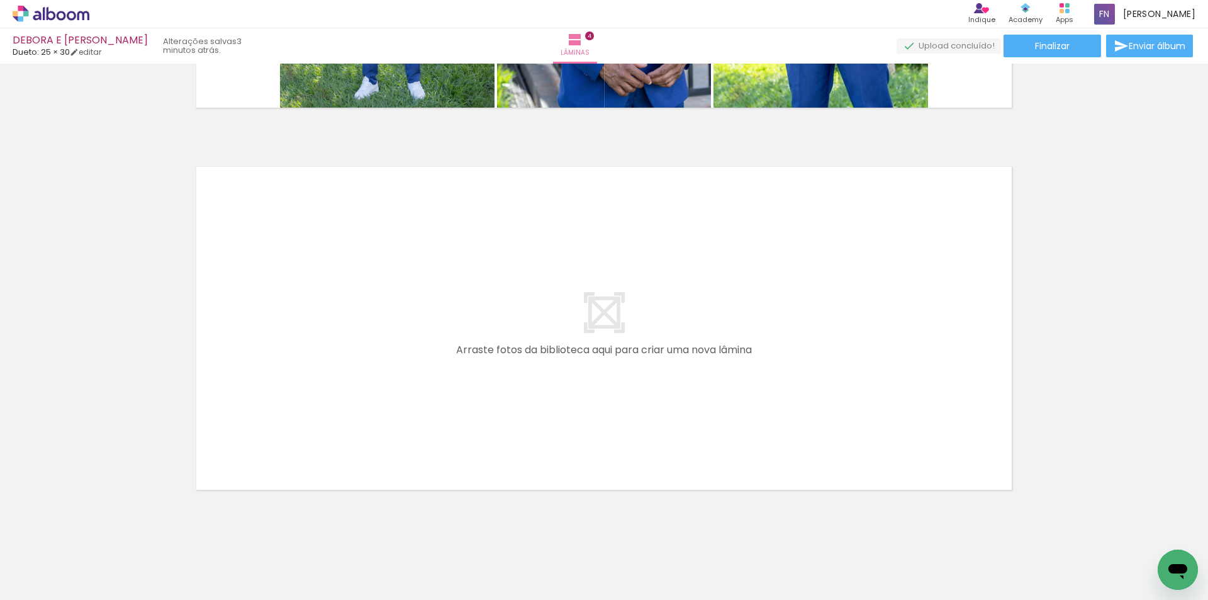
scroll to position [1502, 0]
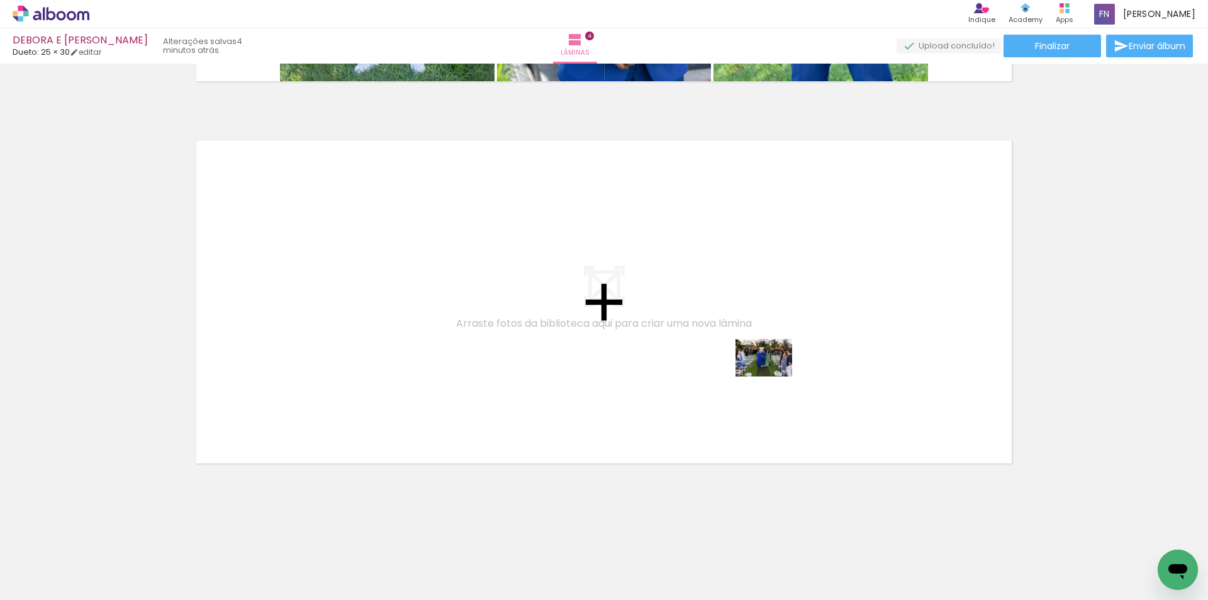
drag, startPoint x: 982, startPoint y: 558, endPoint x: 766, endPoint y: 374, distance: 284.4
click at [766, 374] on quentale-workspace at bounding box center [604, 300] width 1208 height 600
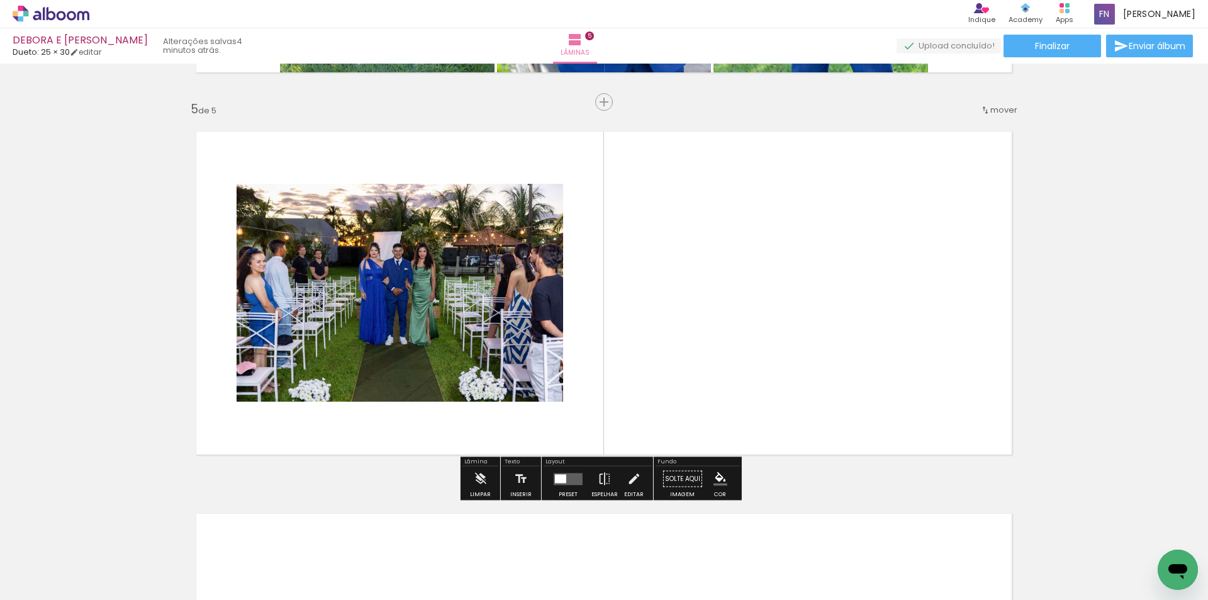
scroll to position [1511, 0]
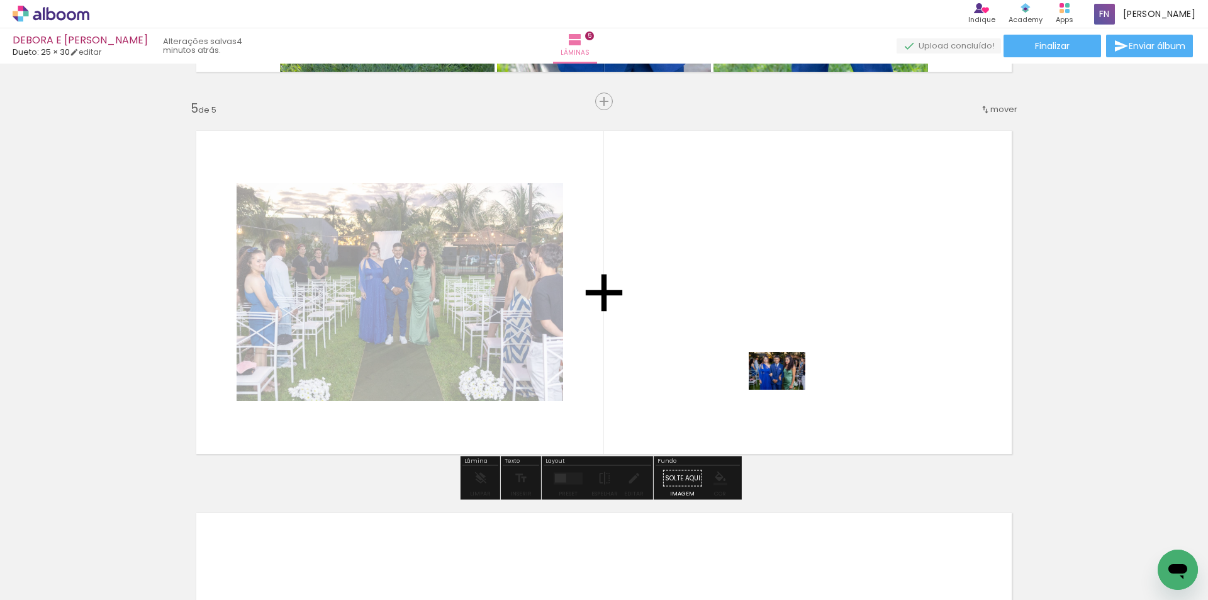
drag, startPoint x: 1057, startPoint y: 557, endPoint x: 761, endPoint y: 384, distance: 342.1
click at [761, 384] on quentale-workspace at bounding box center [604, 300] width 1208 height 600
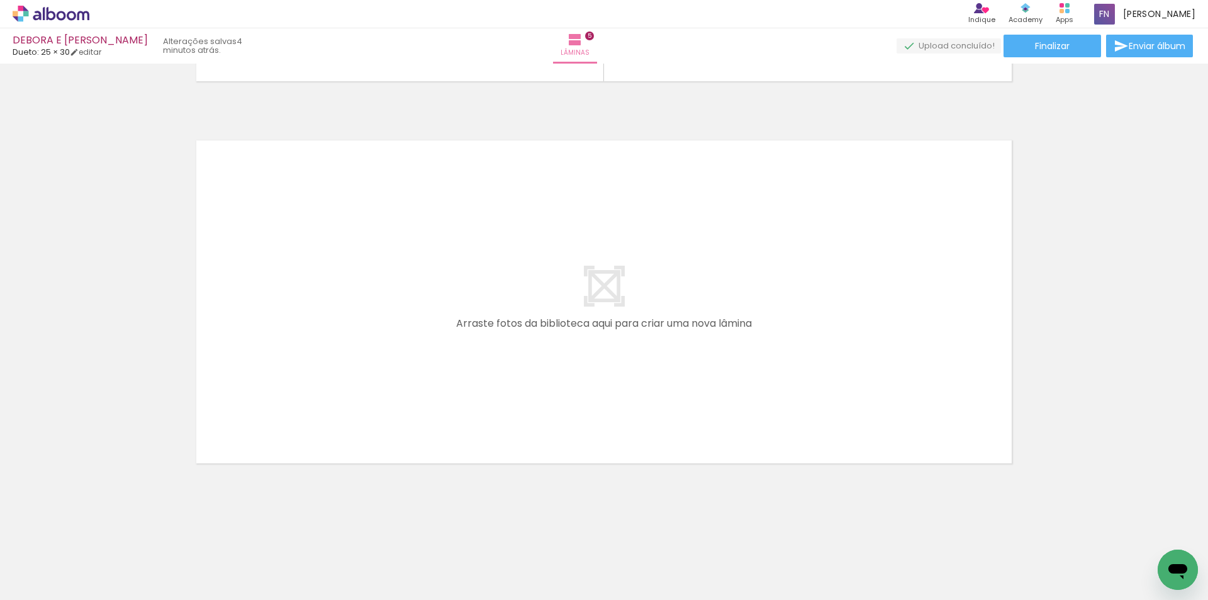
scroll to position [0, 909]
drag, startPoint x: 223, startPoint y: 568, endPoint x: 319, endPoint y: 424, distance: 173.8
click at [319, 424] on quentale-workspace at bounding box center [604, 300] width 1208 height 600
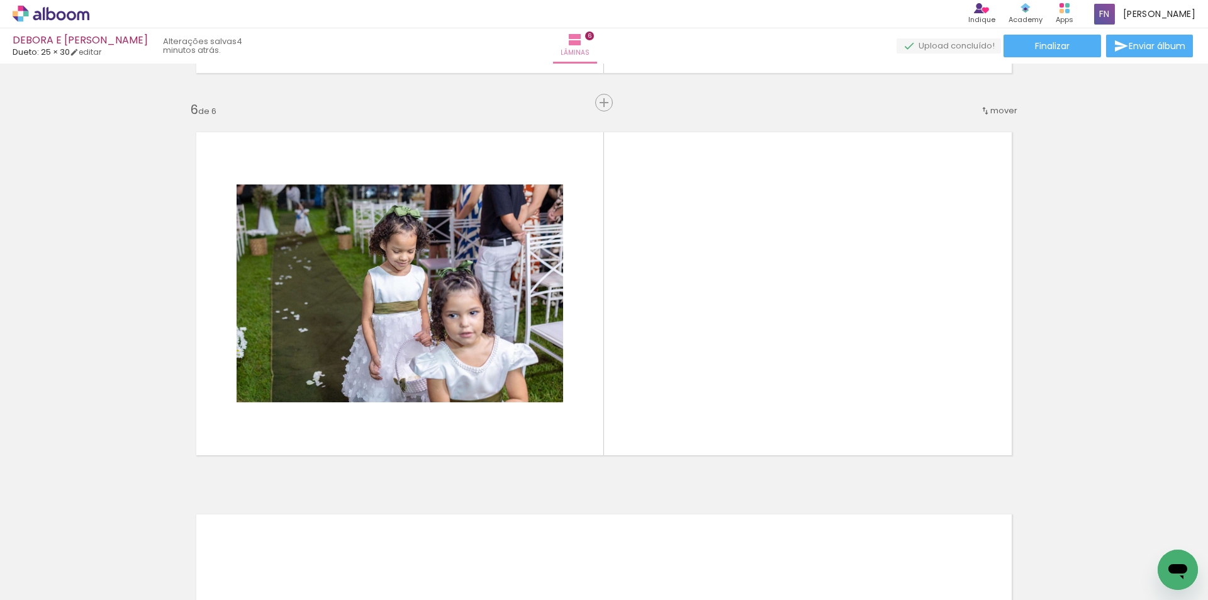
scroll to position [1893, 0]
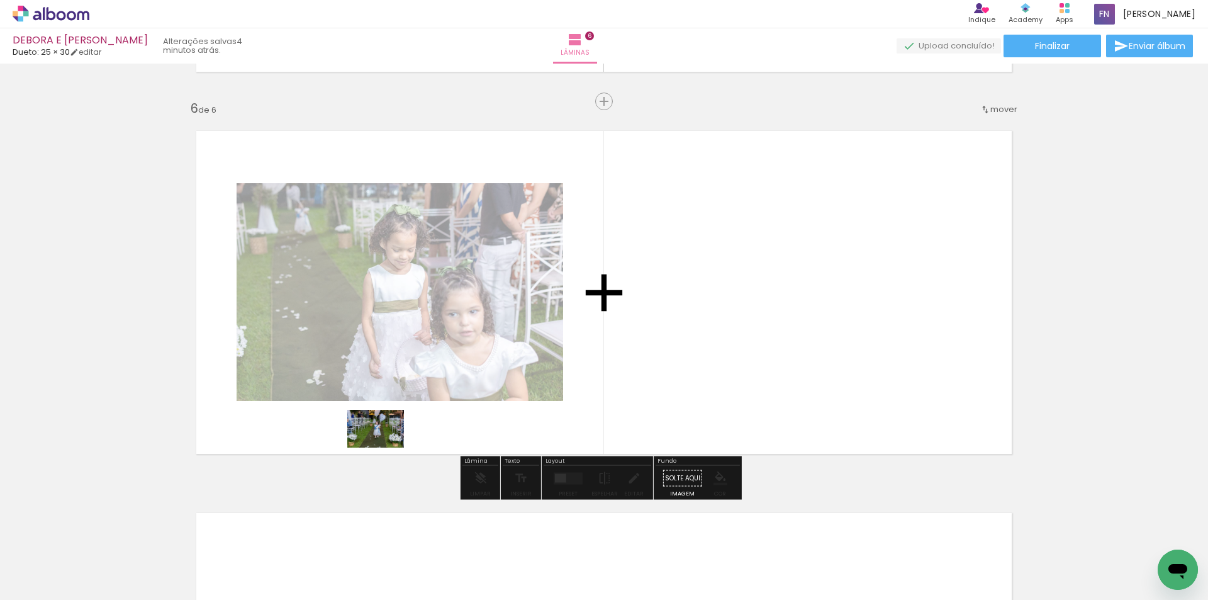
drag, startPoint x: 303, startPoint y: 559, endPoint x: 447, endPoint y: 411, distance: 206.5
click at [447, 411] on quentale-workspace at bounding box center [604, 300] width 1208 height 600
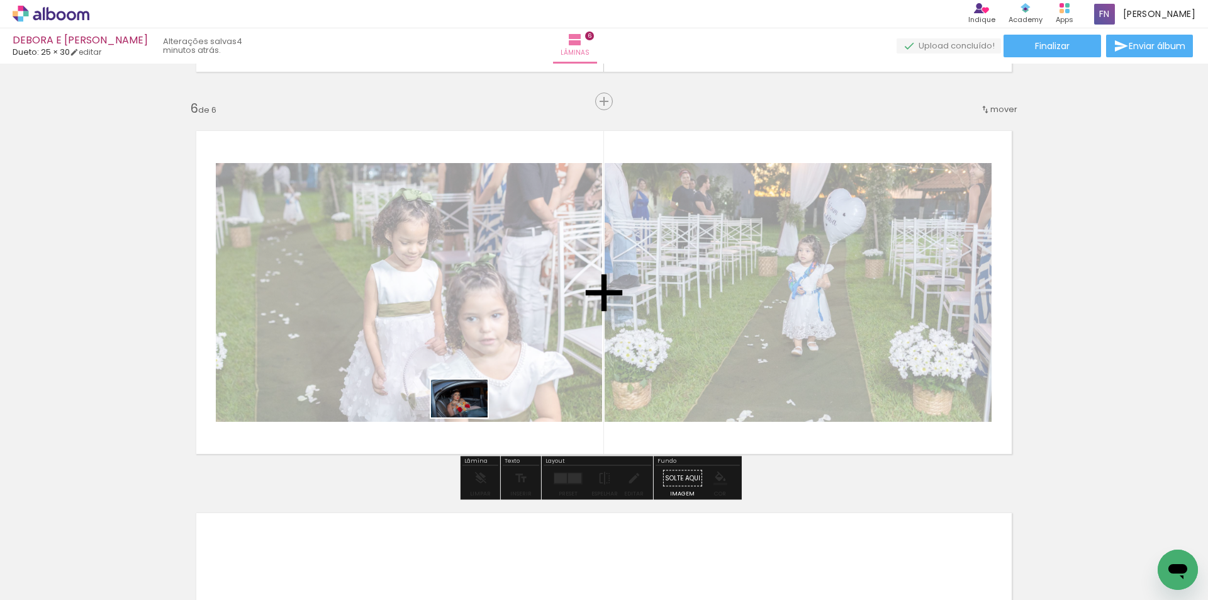
drag, startPoint x: 358, startPoint y: 567, endPoint x: 472, endPoint y: 415, distance: 190.2
click at [472, 415] on quentale-workspace at bounding box center [604, 300] width 1208 height 600
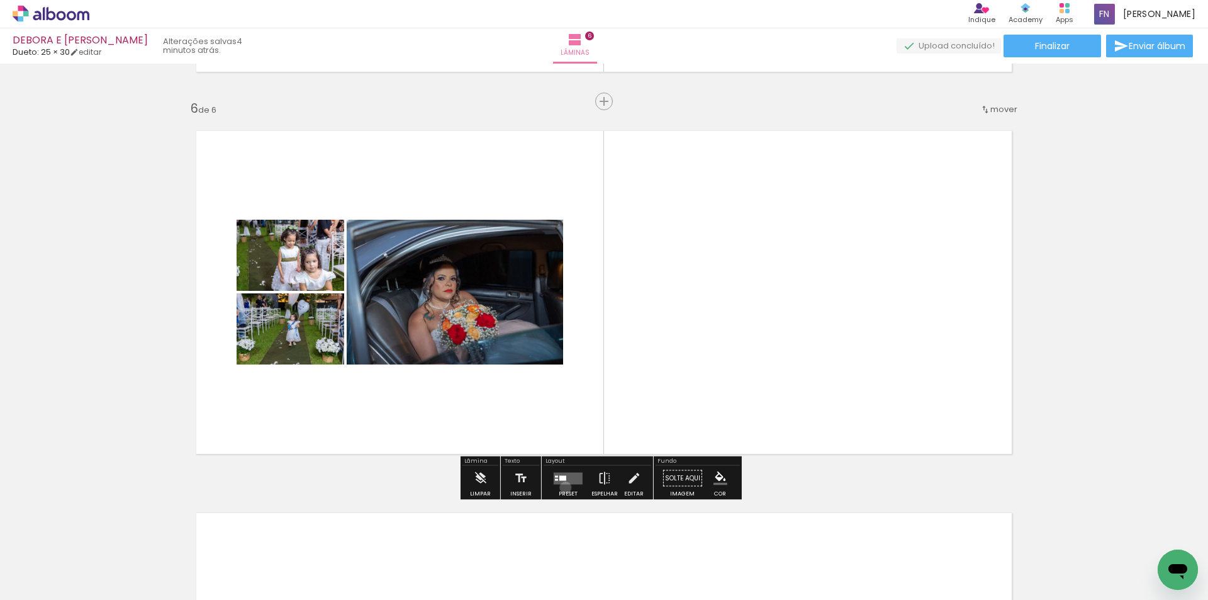
click at [563, 487] on div at bounding box center [568, 478] width 34 height 25
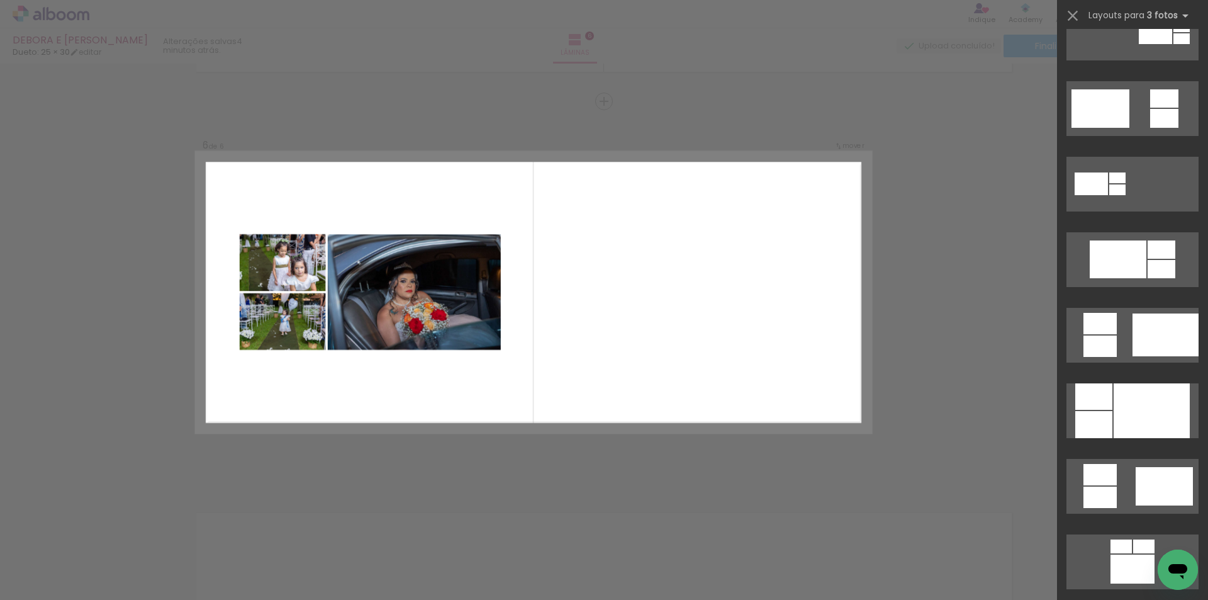
scroll to position [566, 0]
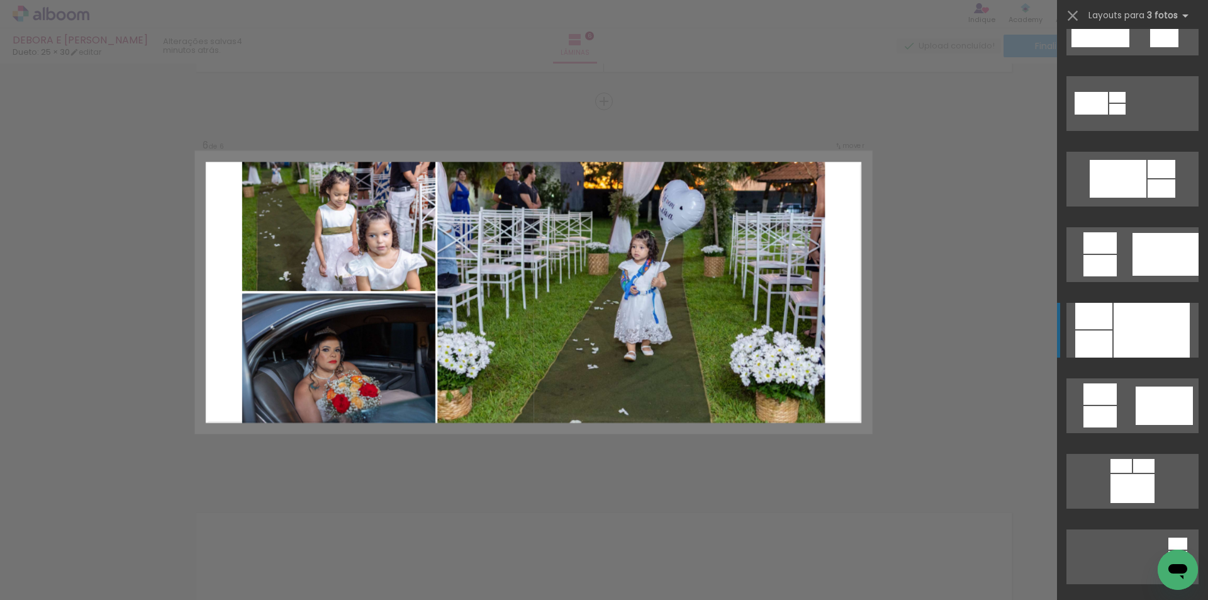
click at [1171, 335] on div at bounding box center [1152, 330] width 76 height 55
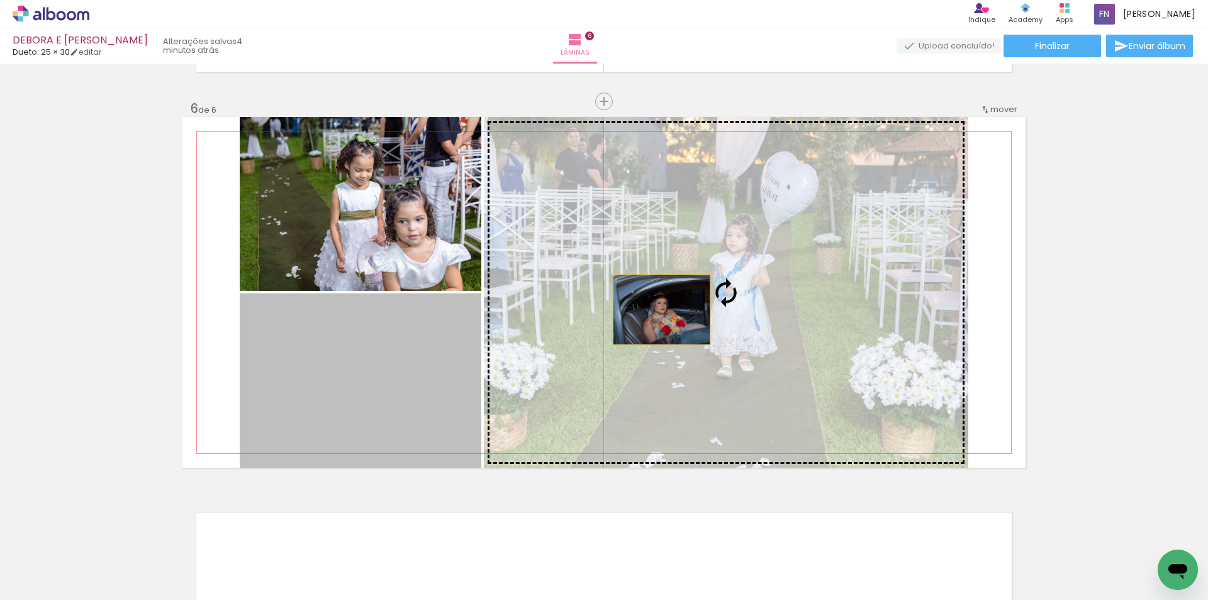
drag, startPoint x: 437, startPoint y: 372, endPoint x: 661, endPoint y: 308, distance: 233.7
click at [0, 0] on slot at bounding box center [0, 0] width 0 height 0
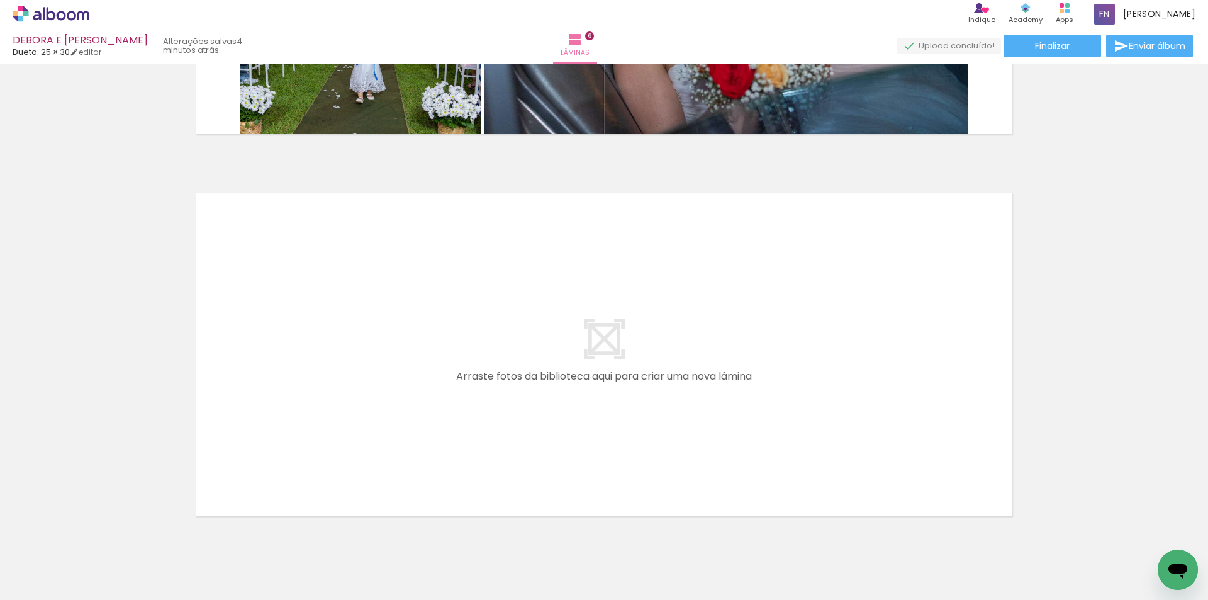
scroll to position [2266, 0]
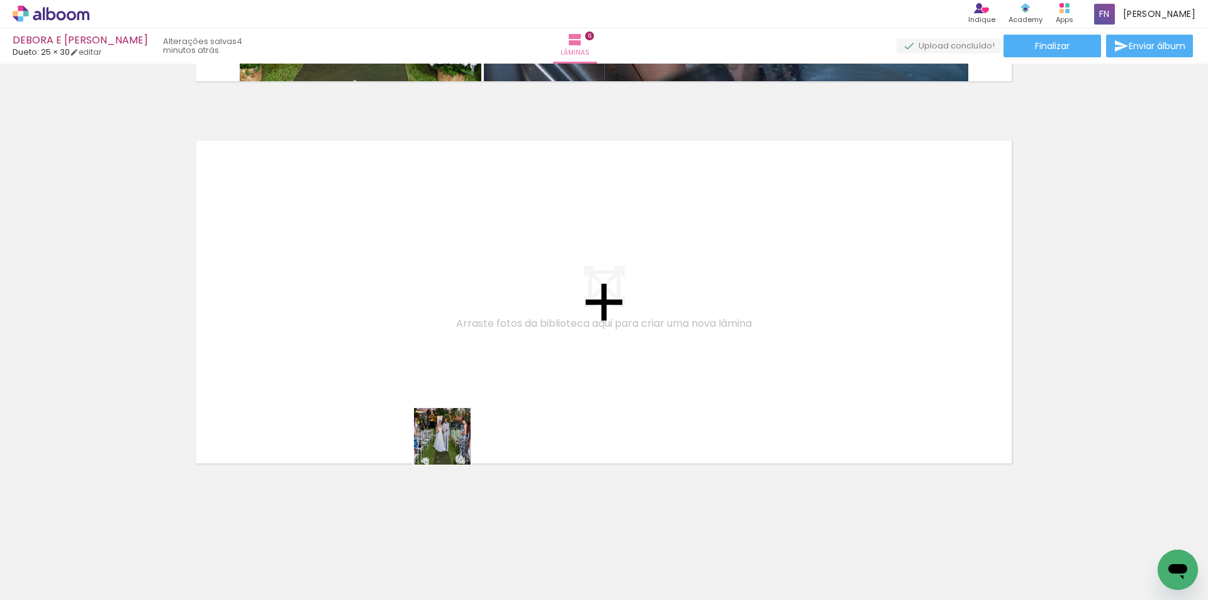
drag, startPoint x: 417, startPoint y: 550, endPoint x: 474, endPoint y: 534, distance: 58.8
click at [464, 401] on quentale-workspace at bounding box center [604, 300] width 1208 height 600
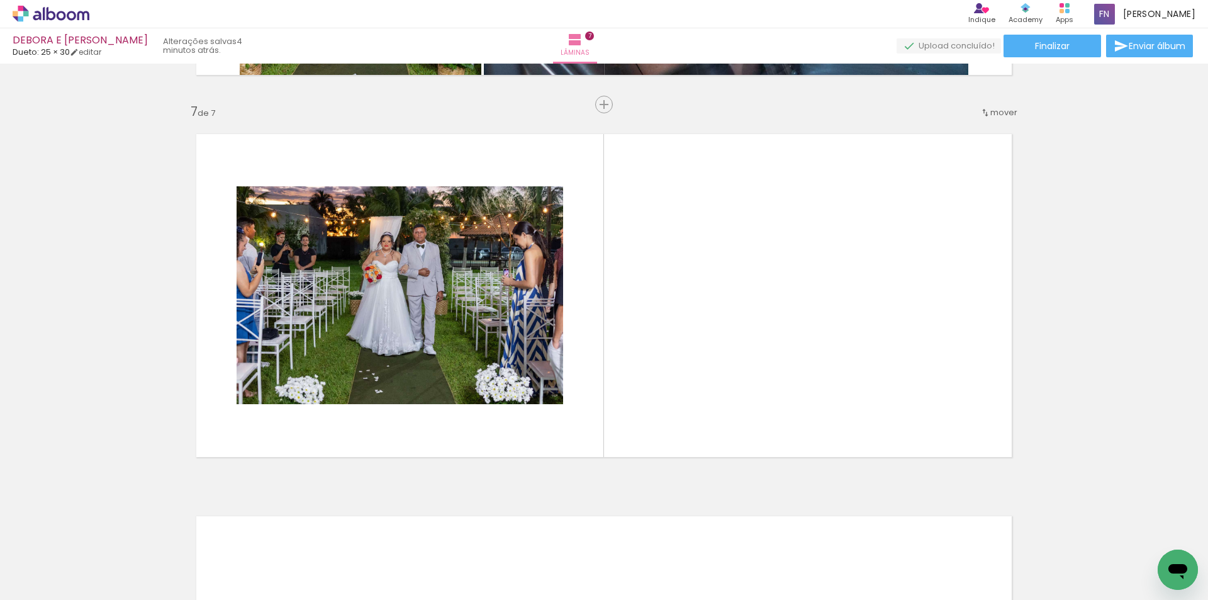
scroll to position [2275, 0]
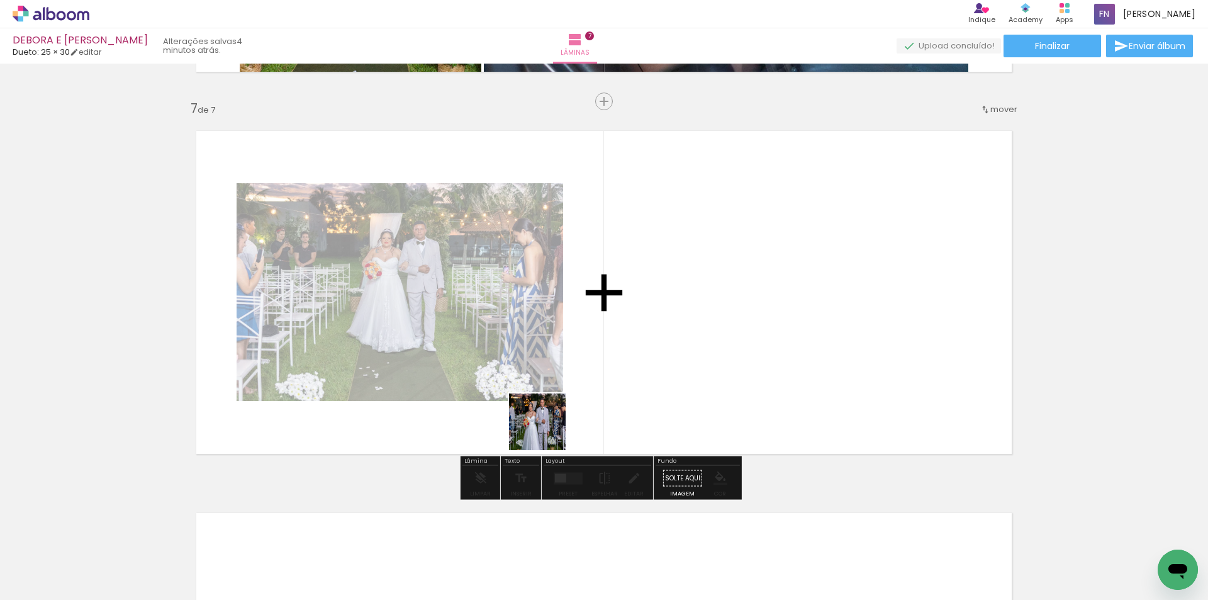
drag, startPoint x: 485, startPoint y: 562, endPoint x: 604, endPoint y: 372, distance: 224.2
click at [604, 372] on quentale-workspace at bounding box center [604, 300] width 1208 height 600
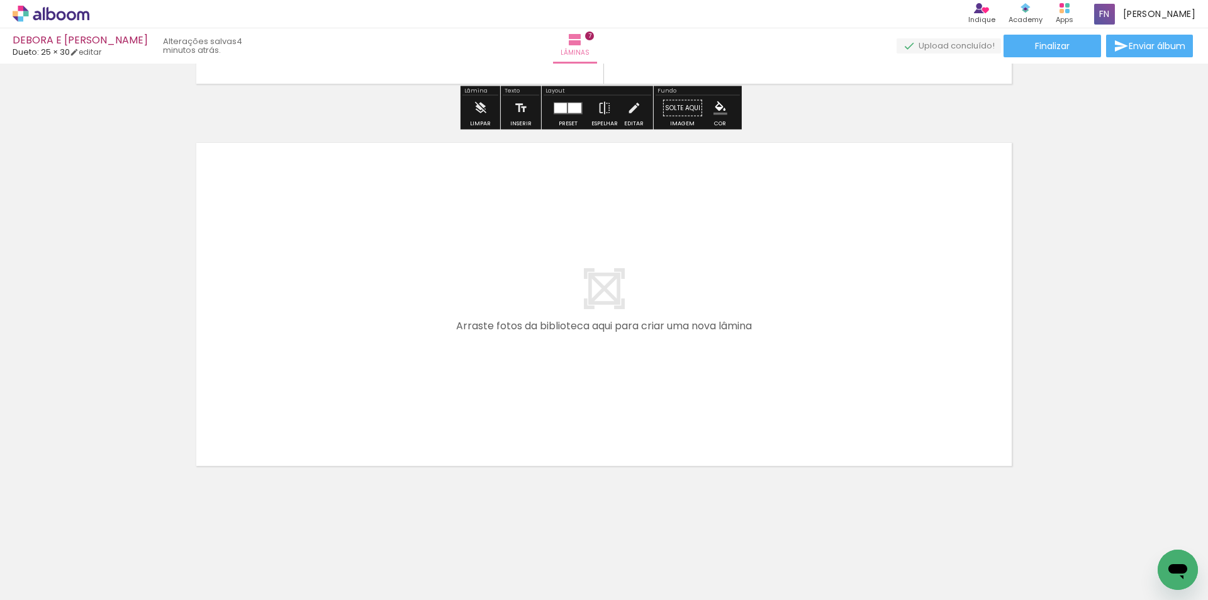
scroll to position [2648, 0]
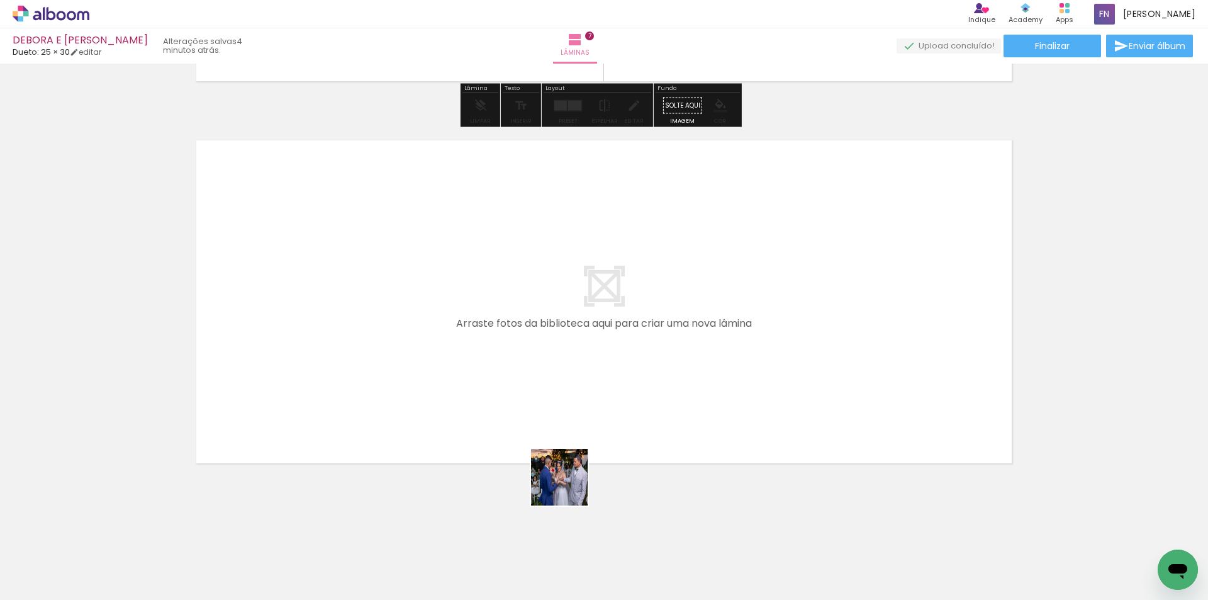
drag, startPoint x: 562, startPoint y: 570, endPoint x: 568, endPoint y: 406, distance: 163.7
click at [568, 406] on quentale-workspace at bounding box center [604, 300] width 1208 height 600
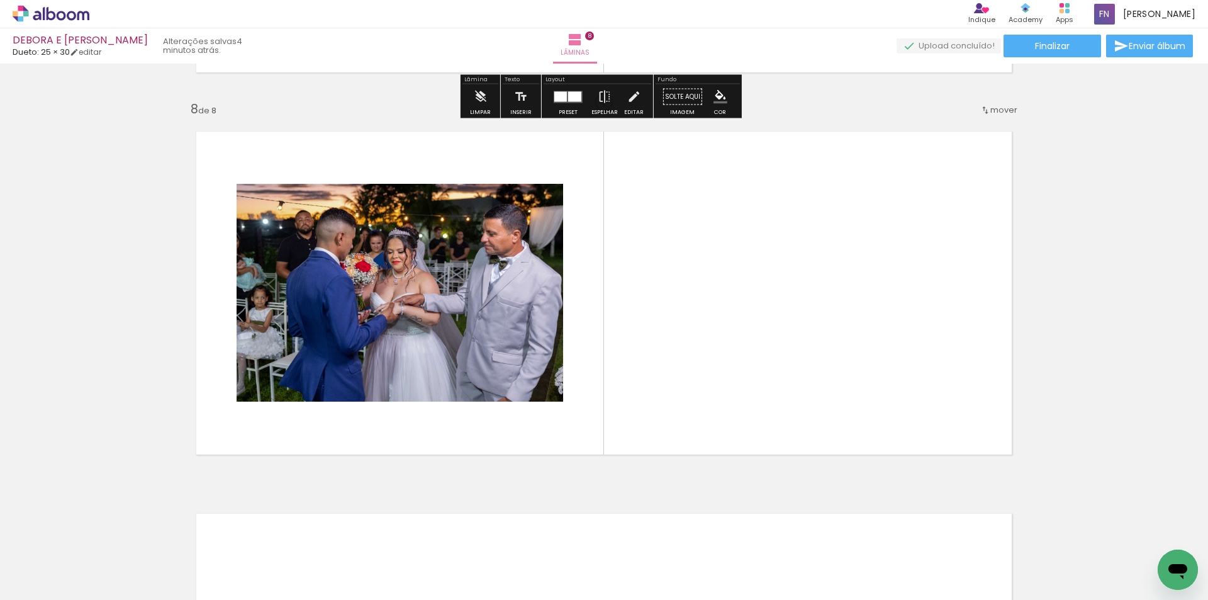
scroll to position [2657, 0]
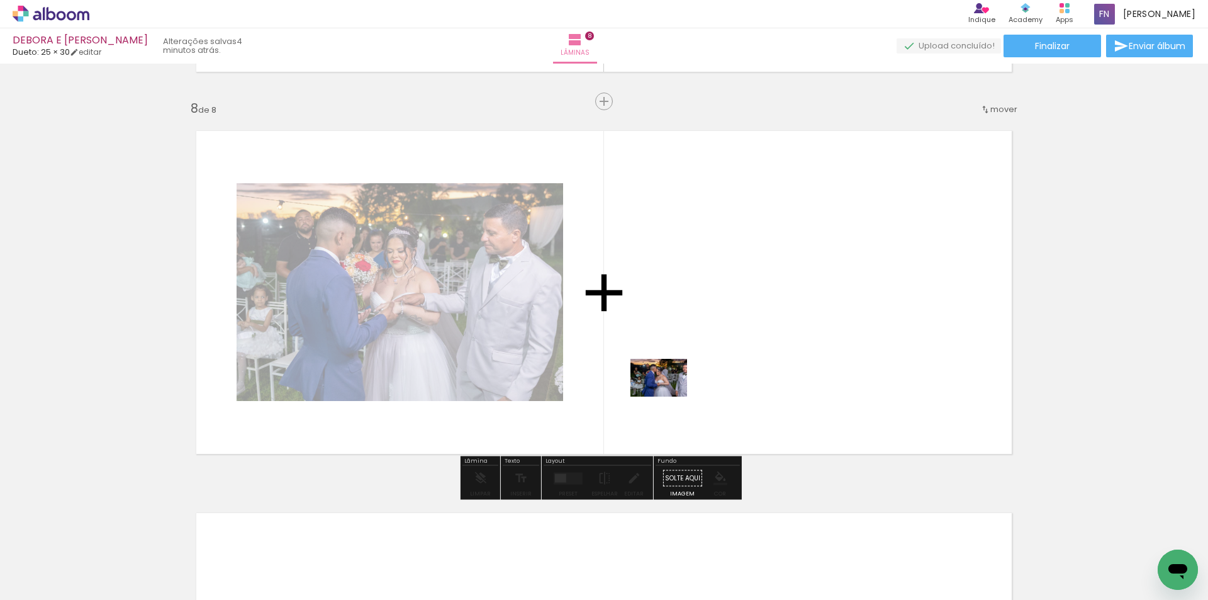
drag, startPoint x: 631, startPoint y: 537, endPoint x: 668, endPoint y: 396, distance: 145.8
click at [668, 396] on quentale-workspace at bounding box center [604, 300] width 1208 height 600
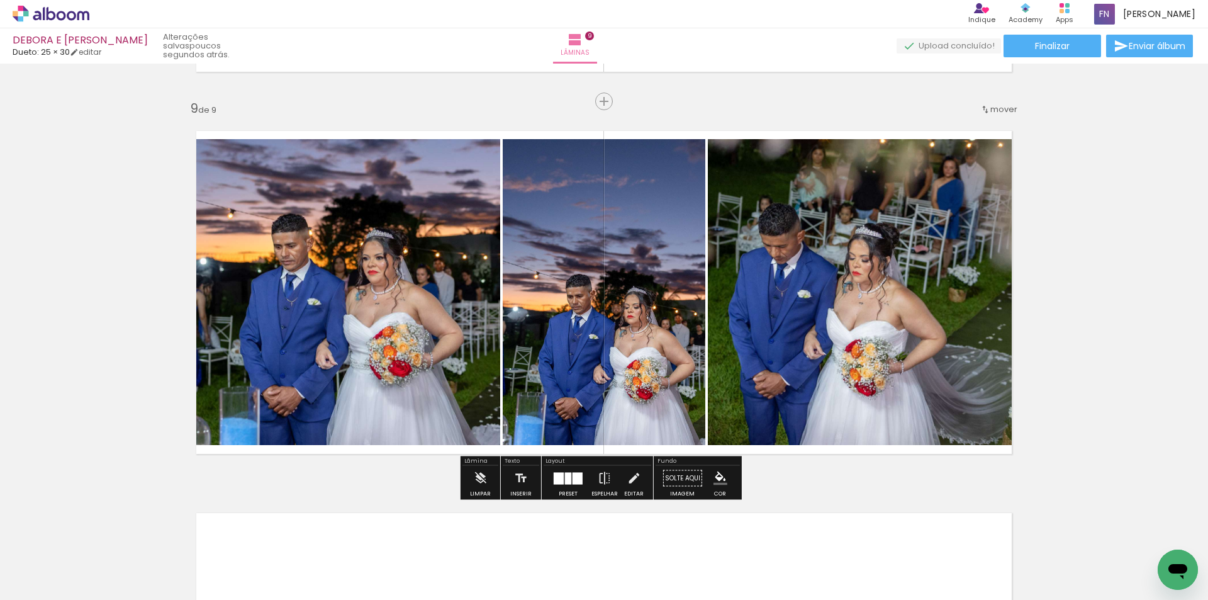
scroll to position [0, 909]
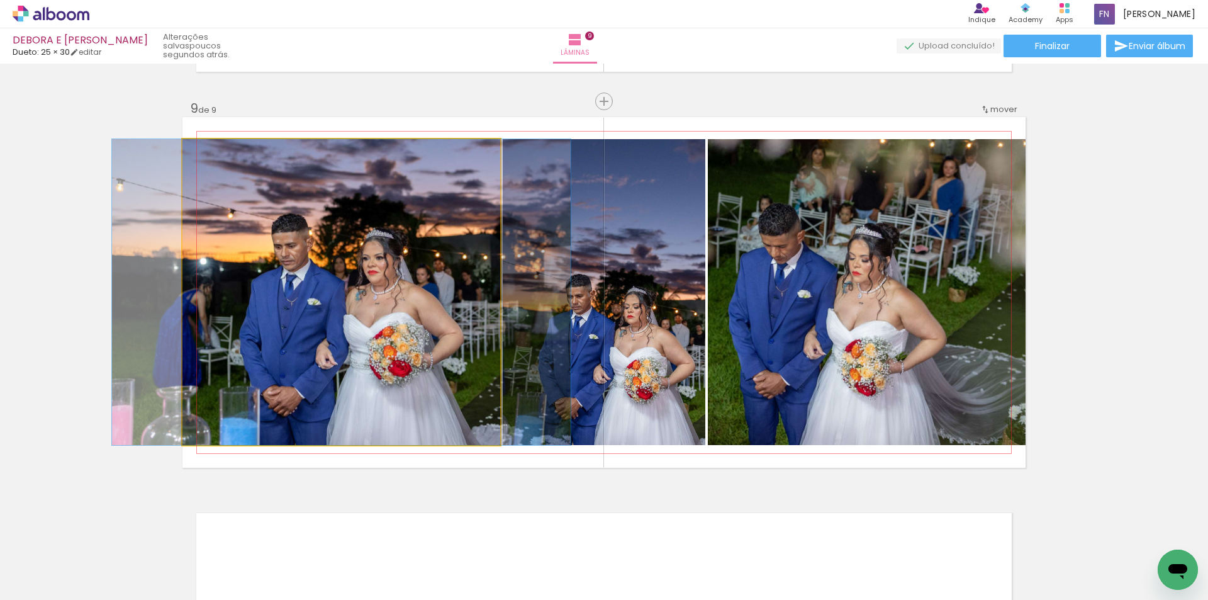
click at [344, 358] on quentale-photo at bounding box center [341, 292] width 318 height 306
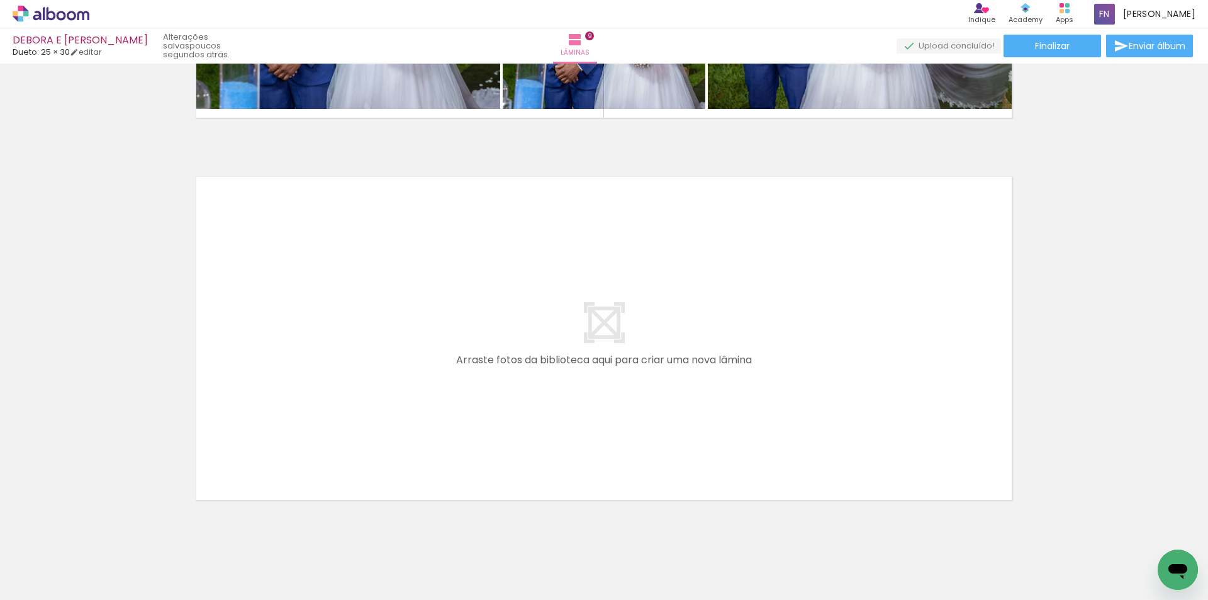
scroll to position [3411, 0]
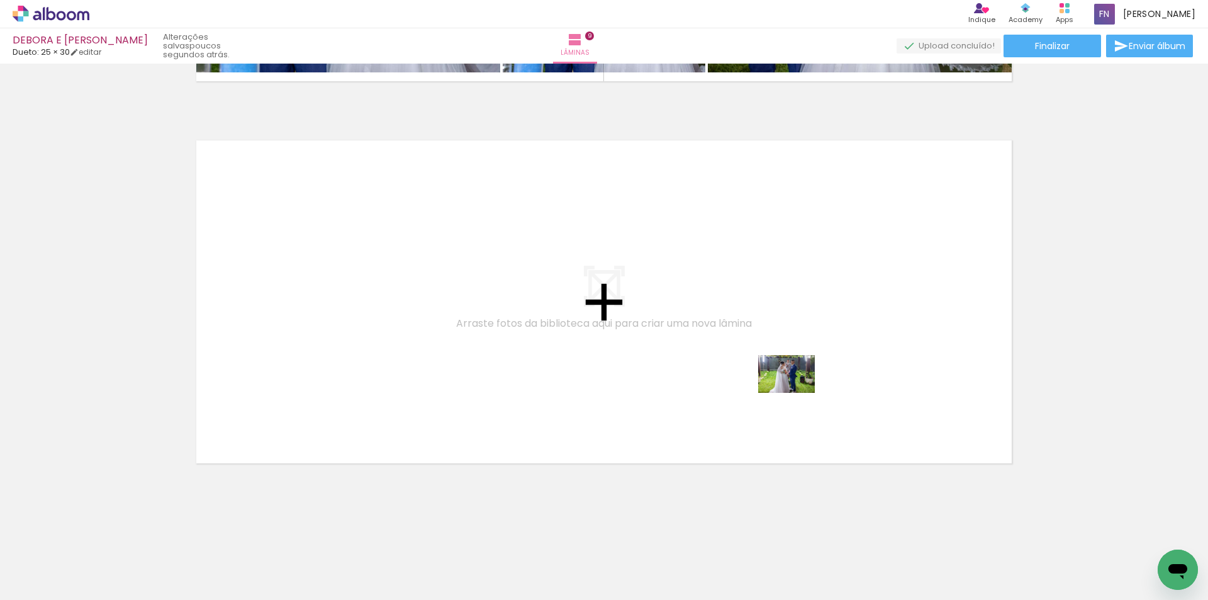
drag, startPoint x: 930, startPoint y: 554, endPoint x: 960, endPoint y: 514, distance: 50.5
click at [795, 393] on quentale-workspace at bounding box center [604, 300] width 1208 height 600
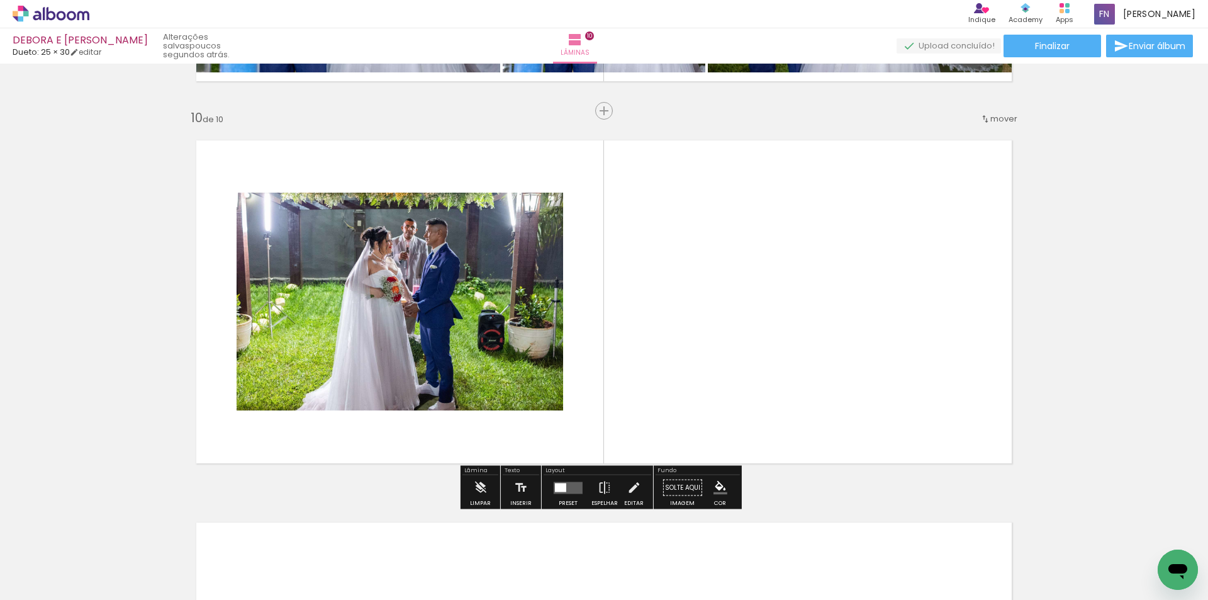
scroll to position [3421, 0]
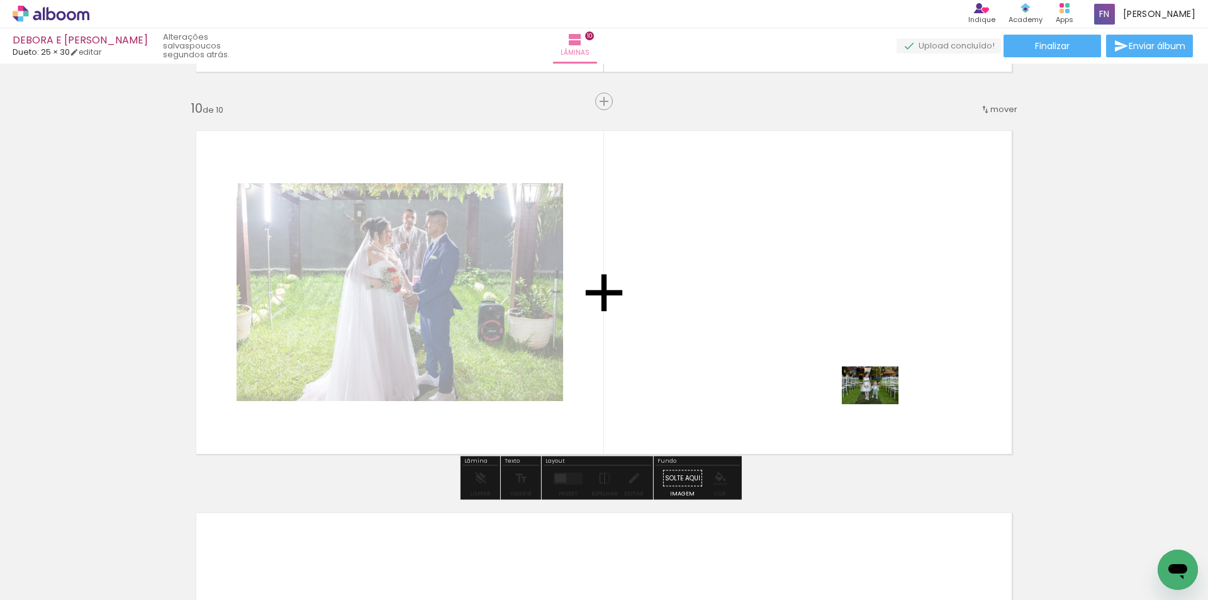
drag, startPoint x: 962, startPoint y: 506, endPoint x: 851, endPoint y: 380, distance: 167.7
click at [851, 380] on quentale-workspace at bounding box center [604, 300] width 1208 height 600
